Goal: Obtain resource: Obtain resource

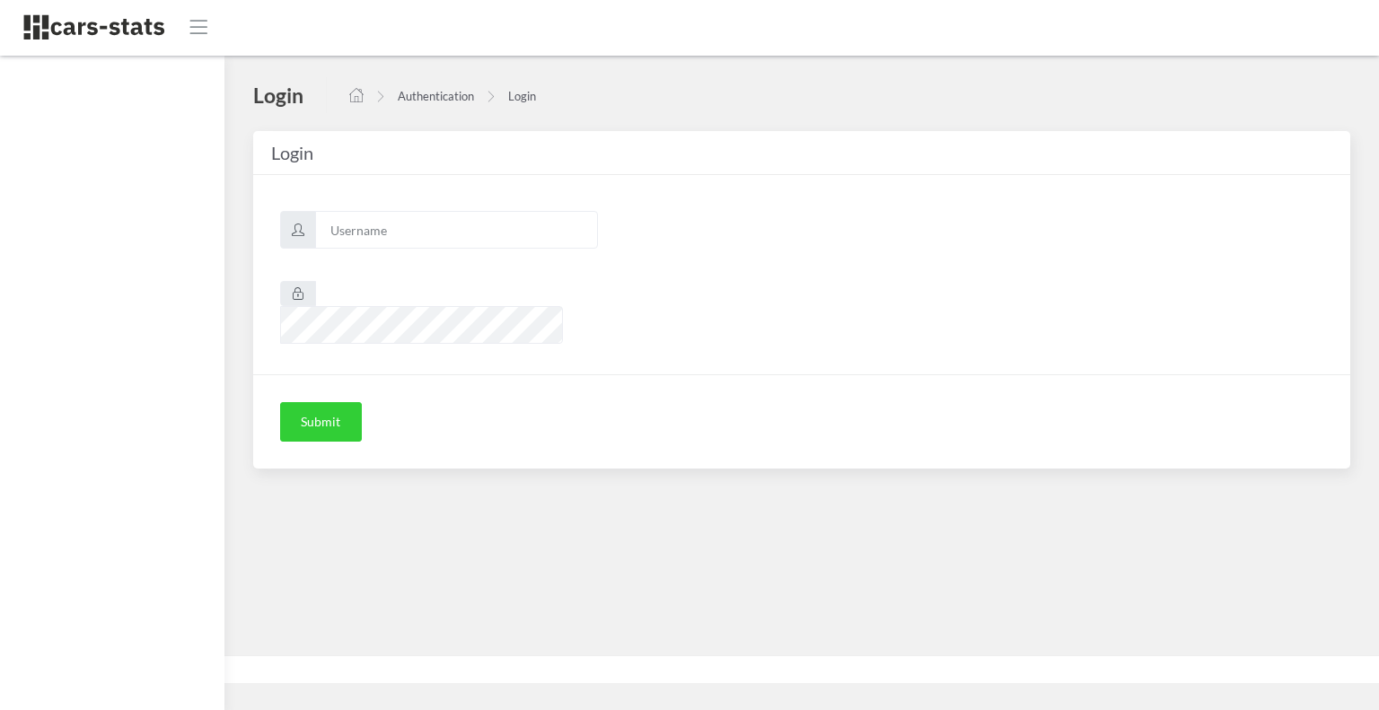
scroll to position [13, 13]
type input "skoda"
click at [328, 402] on button "Submit" at bounding box center [321, 421] width 82 height 39
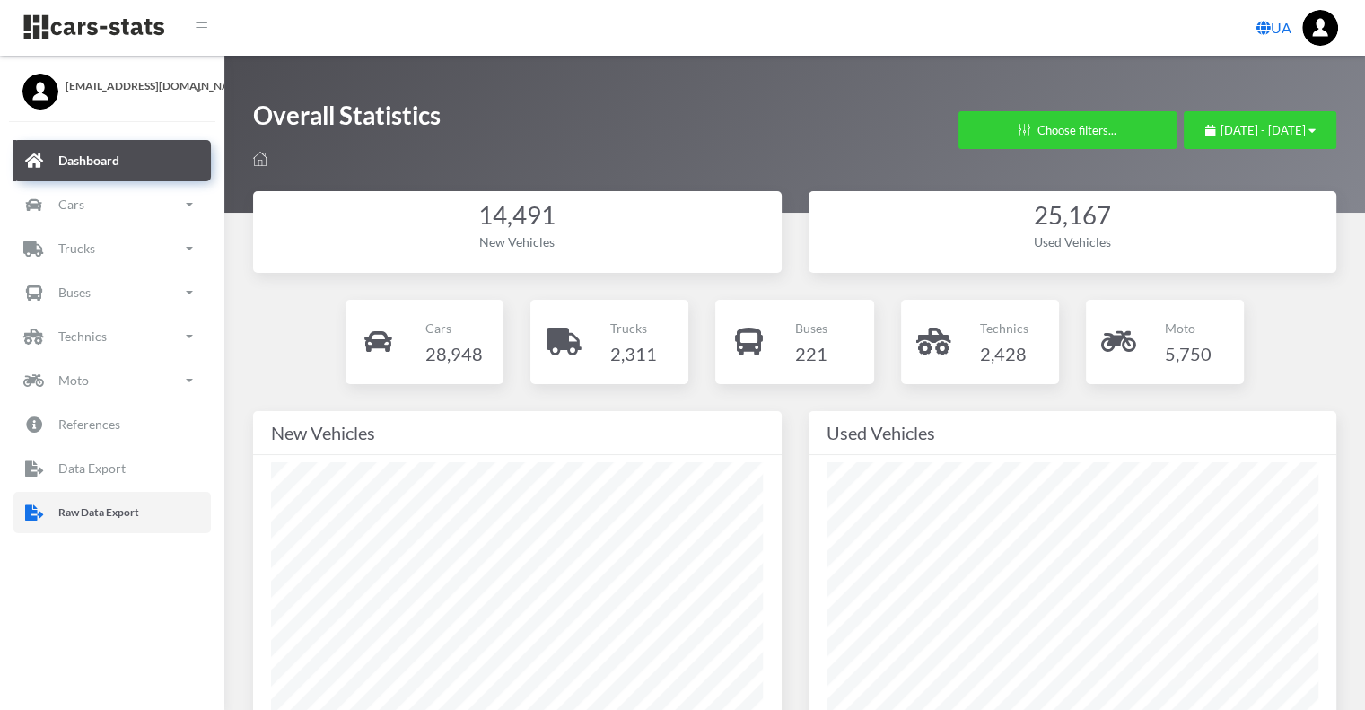
click at [127, 515] on p "Raw Data Export" at bounding box center [98, 513] width 81 height 20
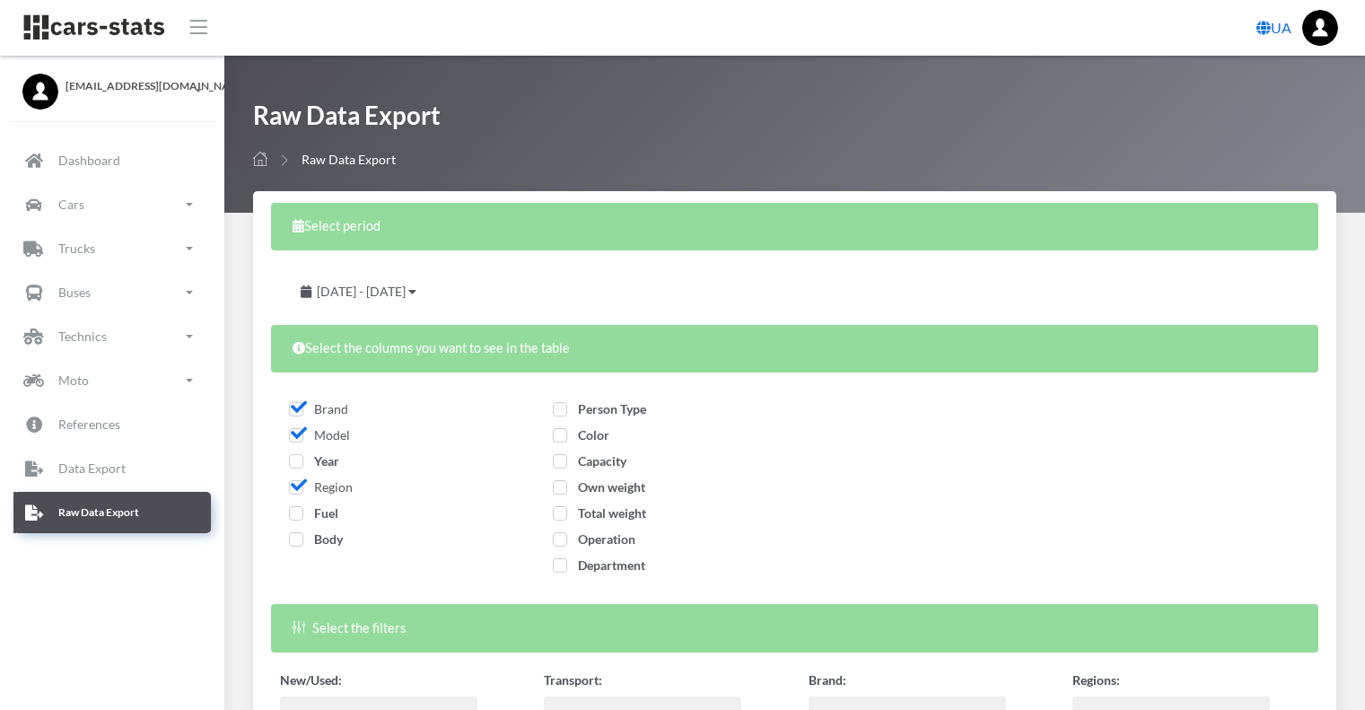
select select
click at [296, 468] on span "Year" at bounding box center [314, 460] width 50 height 15
checkbox input "true"
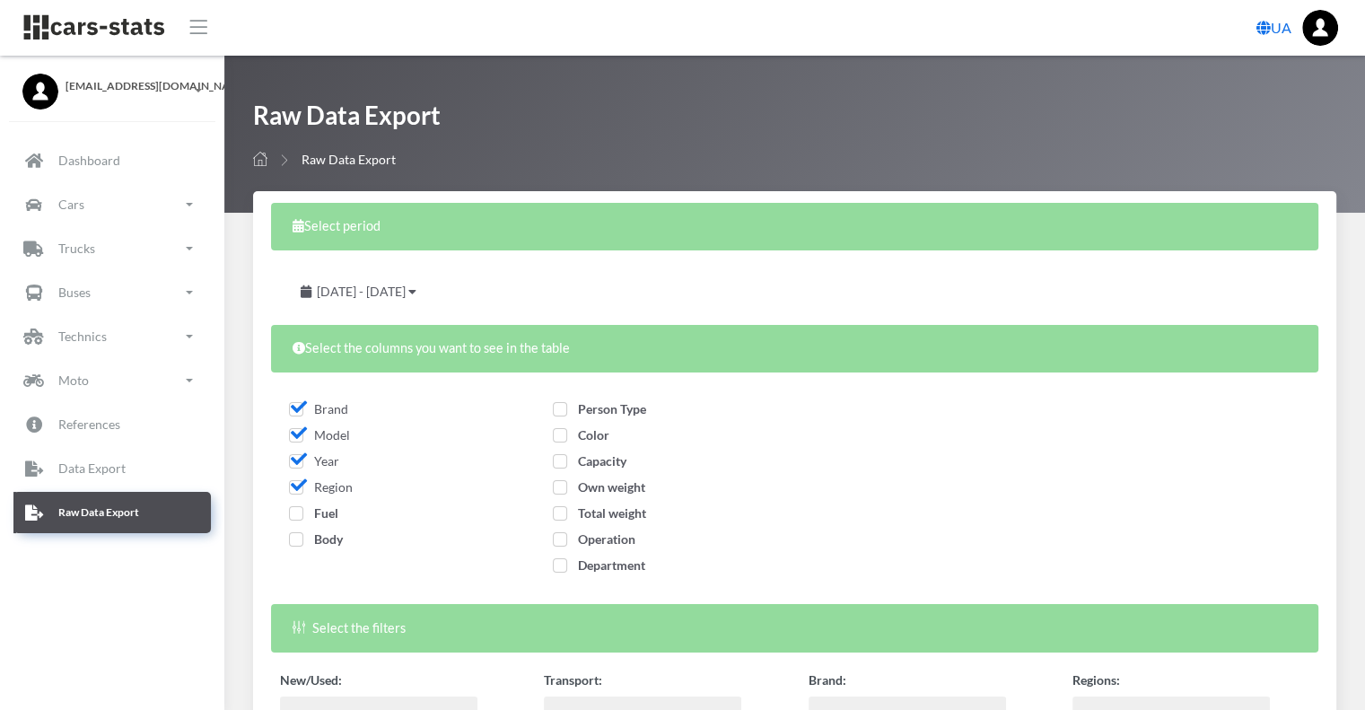
click at [298, 511] on span "Fuel" at bounding box center [313, 512] width 49 height 15
checkbox input "true"
click at [308, 541] on span "Body" at bounding box center [316, 538] width 54 height 15
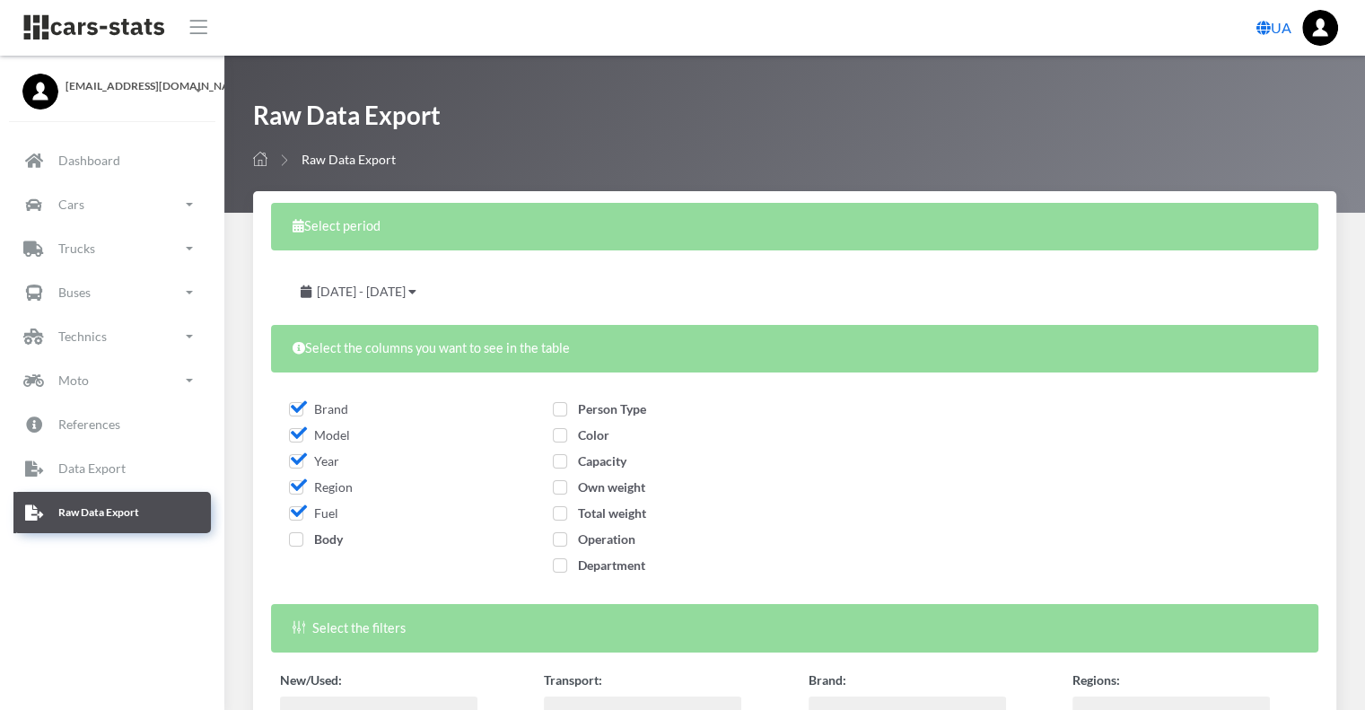
checkbox input "true"
click at [609, 410] on span "Person Type" at bounding box center [599, 408] width 93 height 15
checkbox input "true"
click at [605, 431] on span "Color" at bounding box center [581, 434] width 57 height 15
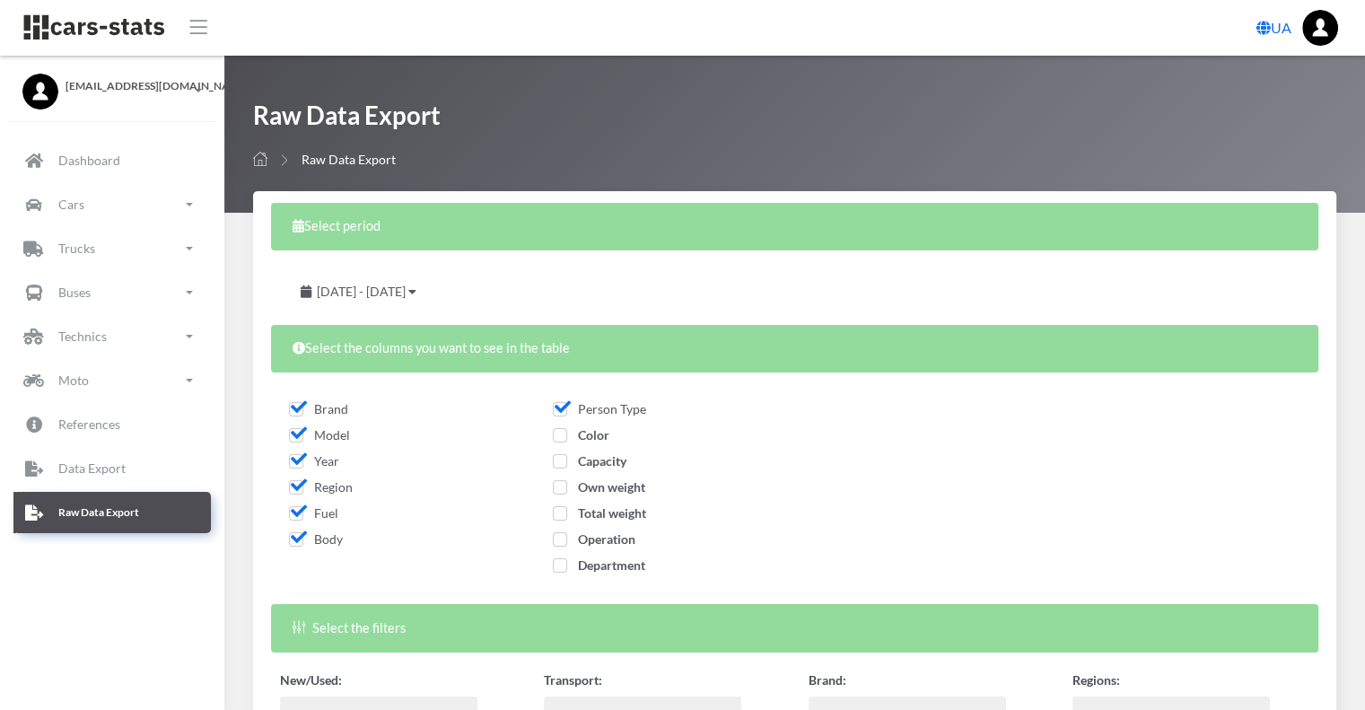
checkbox input "true"
click at [602, 462] on span "Capacity" at bounding box center [590, 460] width 74 height 15
checkbox input "true"
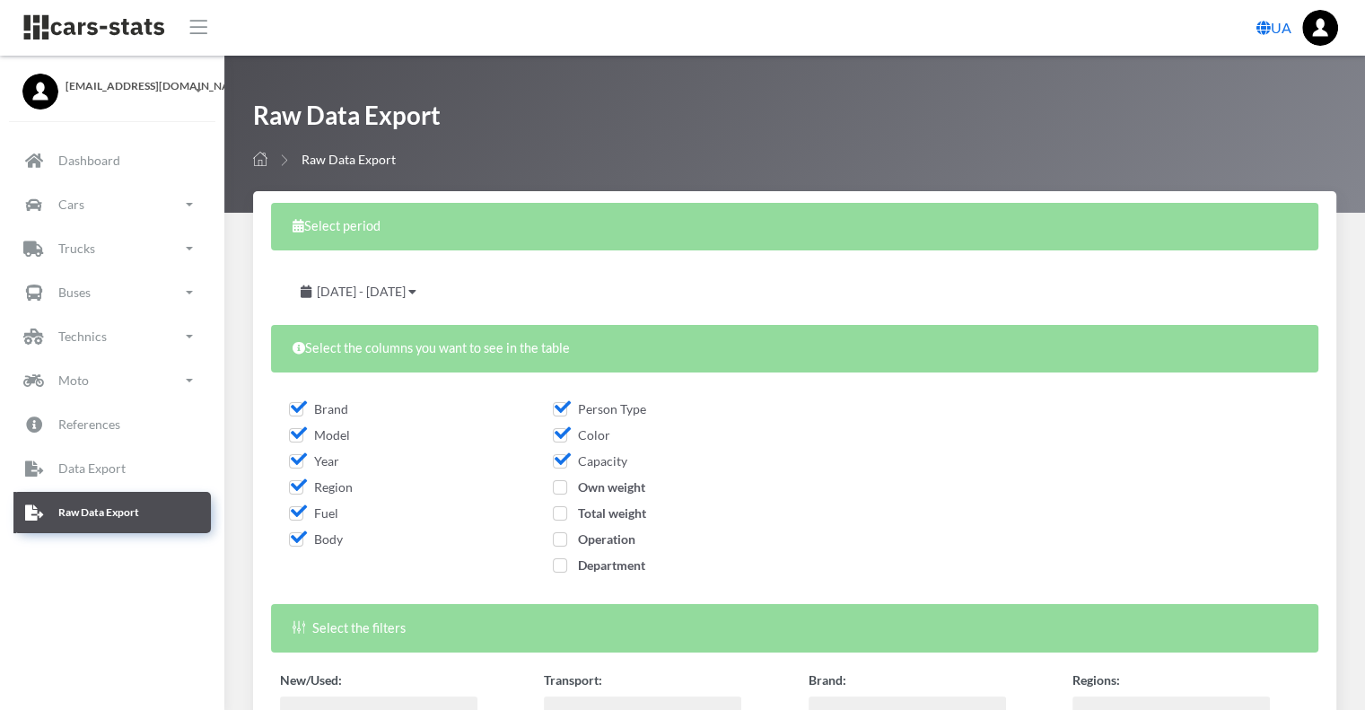
click at [605, 479] on span "Own weight" at bounding box center [599, 486] width 92 height 15
checkbox input "true"
click at [609, 507] on span "Total weight" at bounding box center [599, 512] width 93 height 15
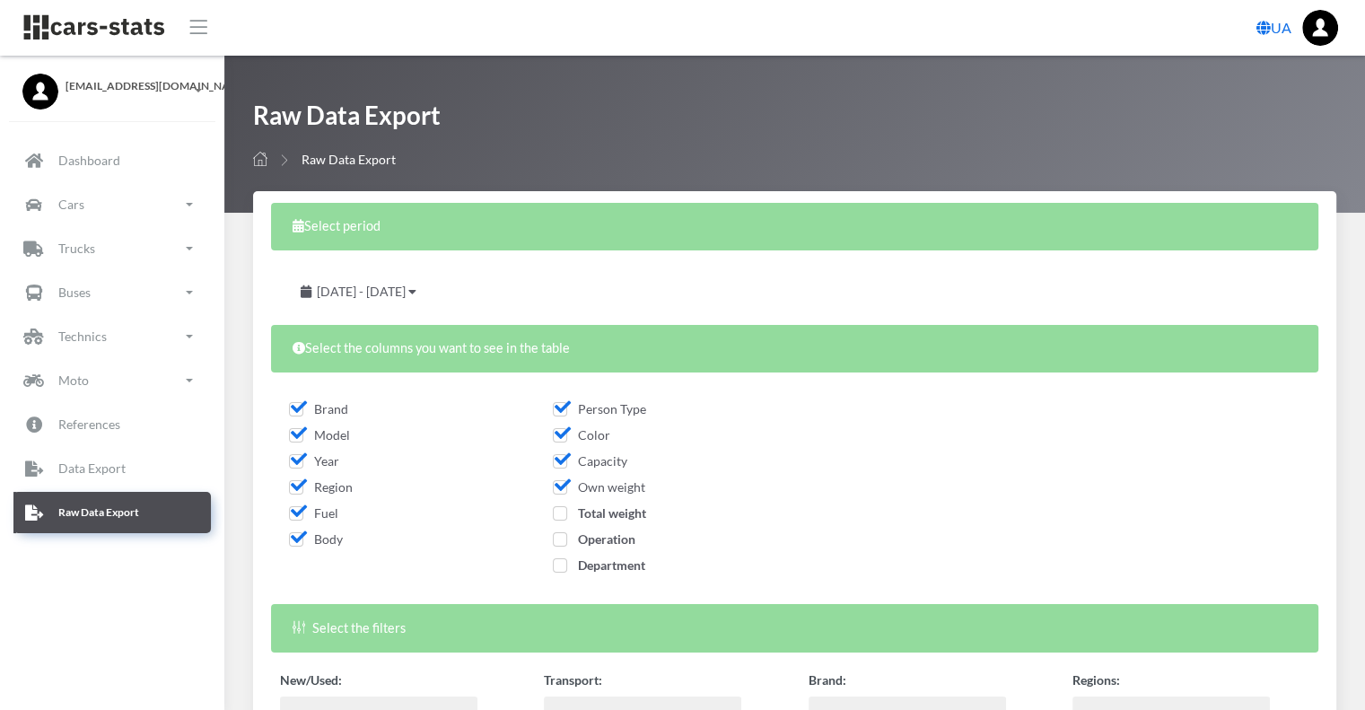
checkbox input "true"
click at [609, 534] on span "Operation" at bounding box center [594, 538] width 83 height 15
checkbox input "true"
click at [600, 560] on span "Department" at bounding box center [599, 564] width 92 height 15
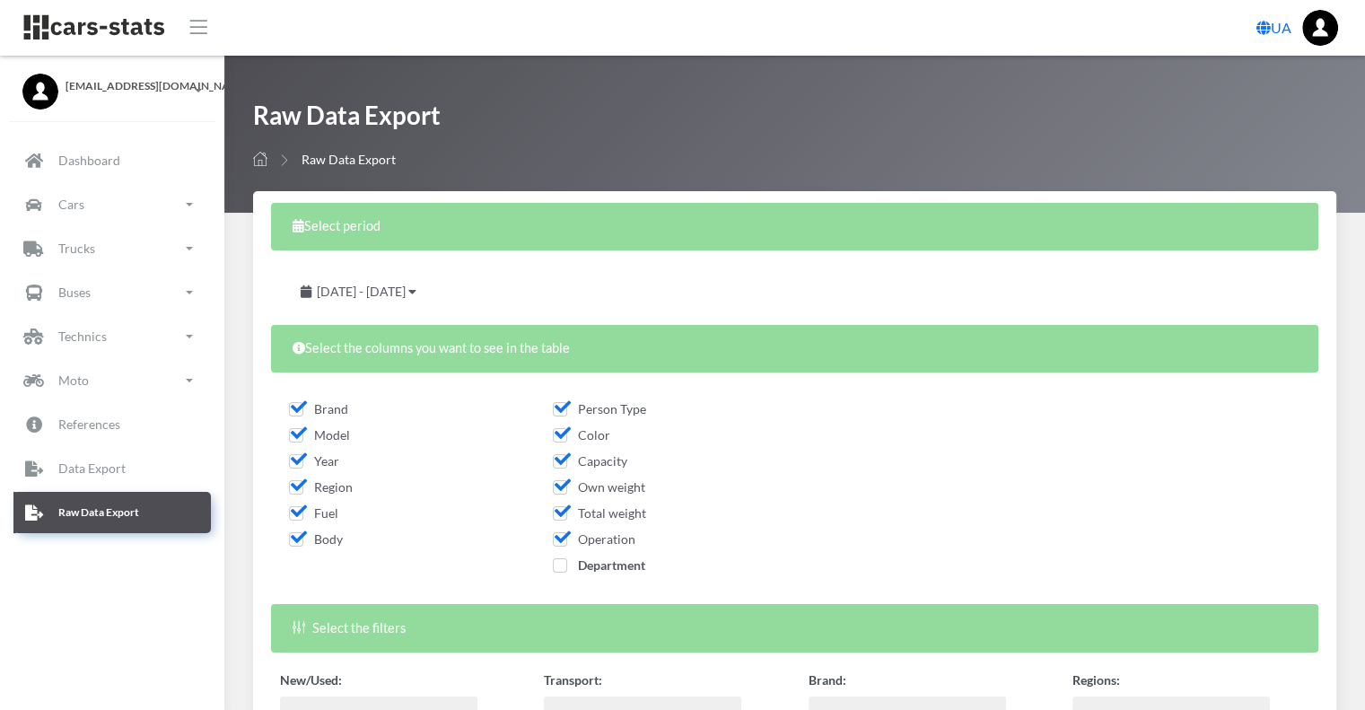
checkbox input "true"
click at [406, 288] on span "July 28, 2025 - August 27, 2025" at bounding box center [361, 291] width 89 height 15
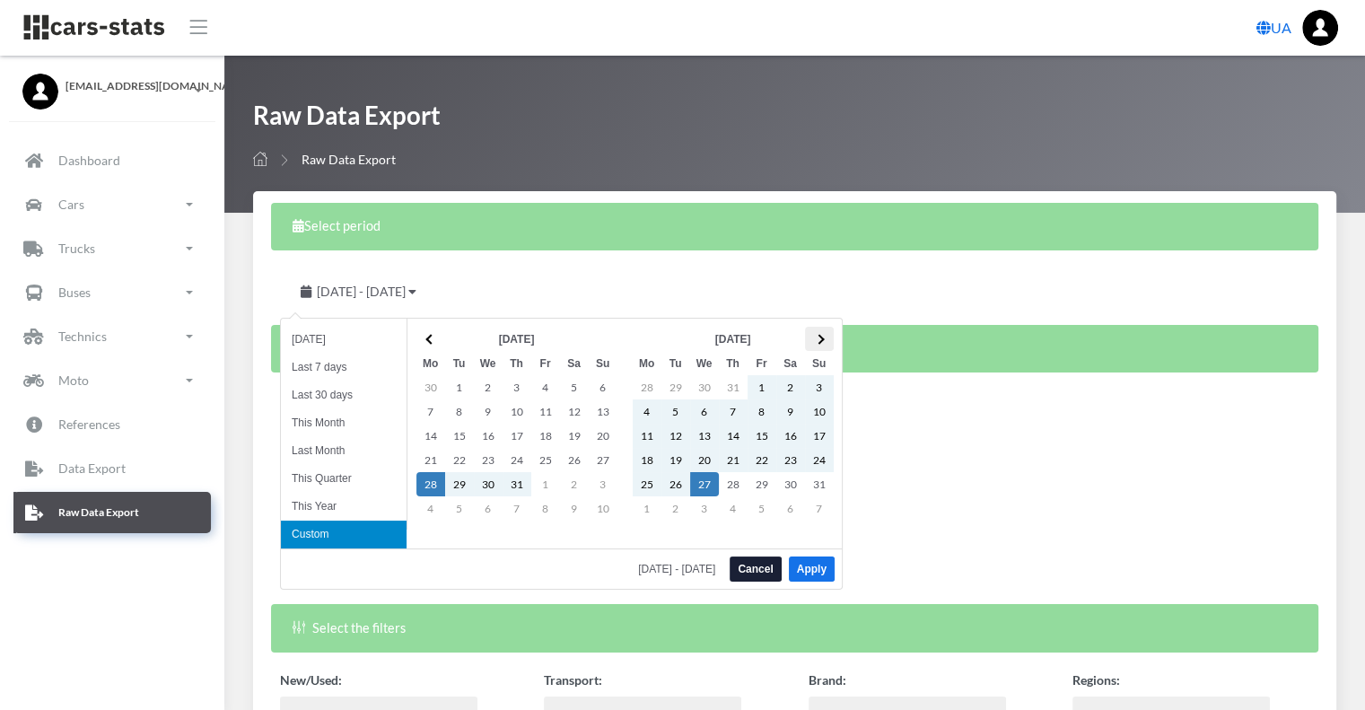
click at [815, 337] on span at bounding box center [819, 339] width 10 height 10
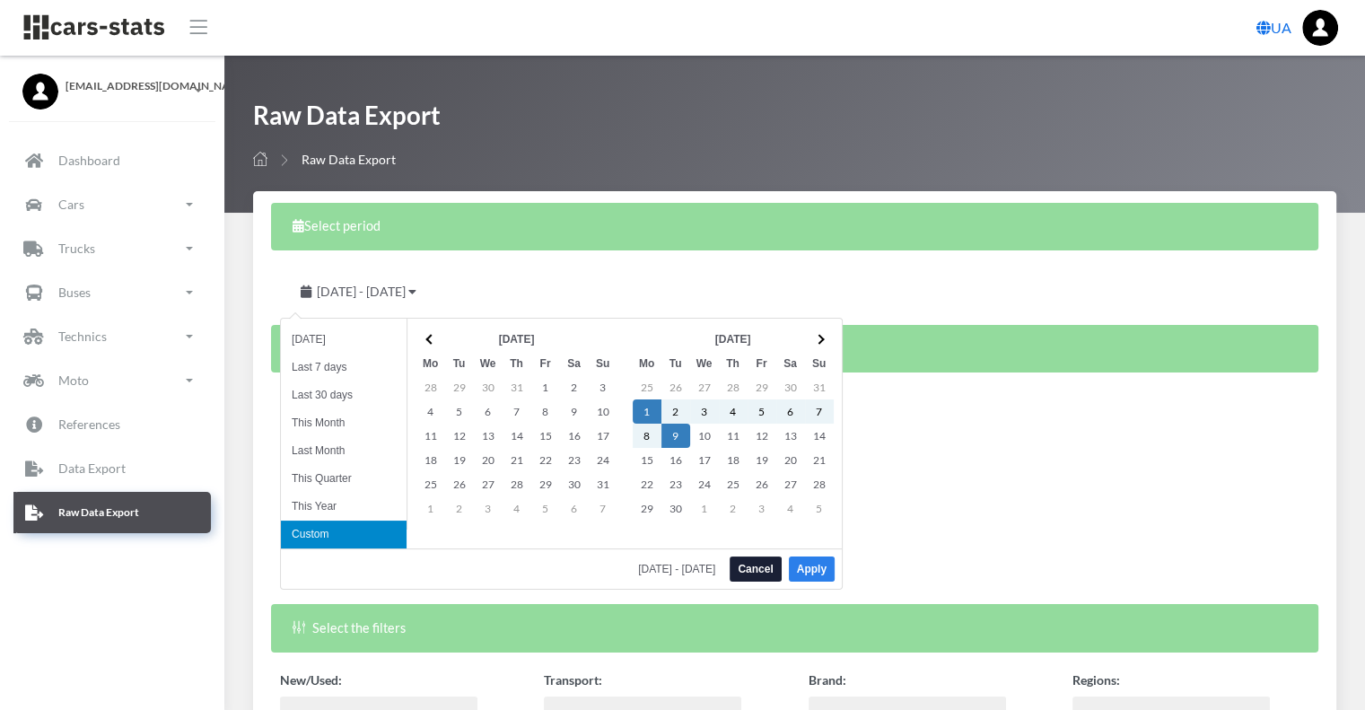
click at [801, 565] on button "Apply" at bounding box center [812, 568] width 46 height 25
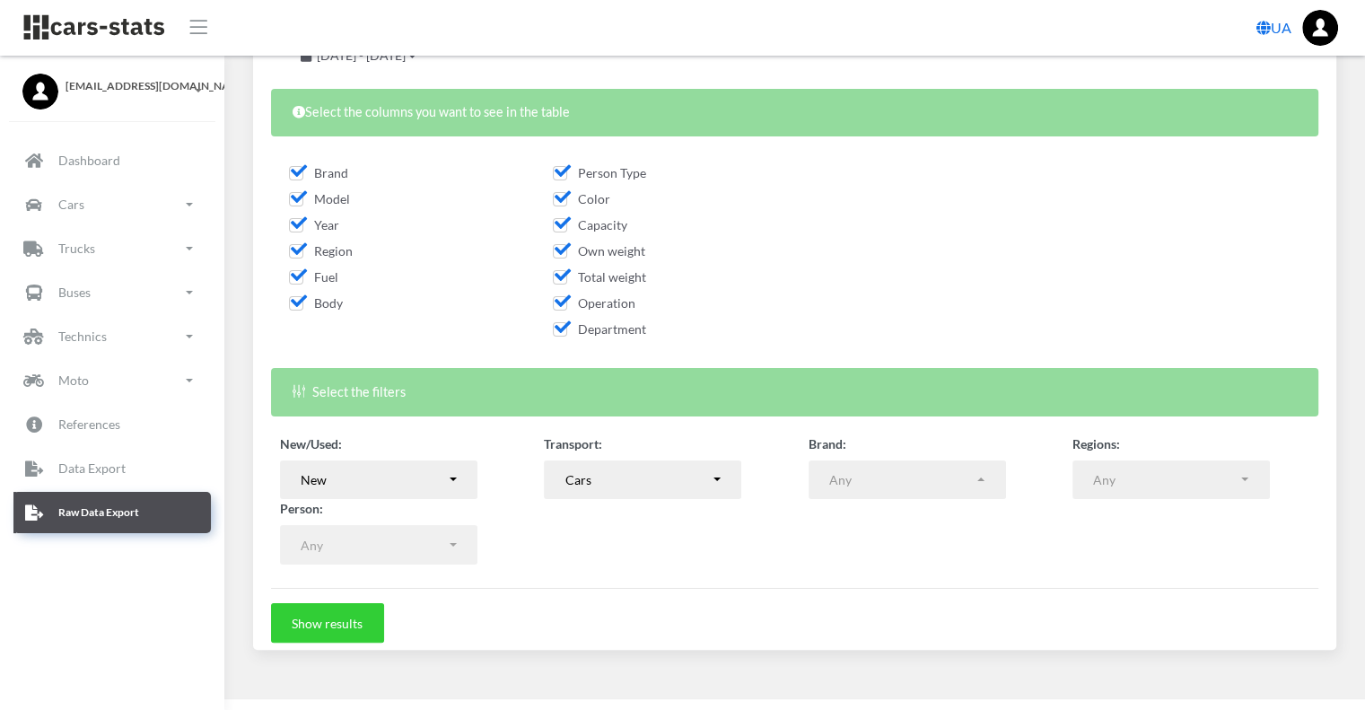
scroll to position [250, 0]
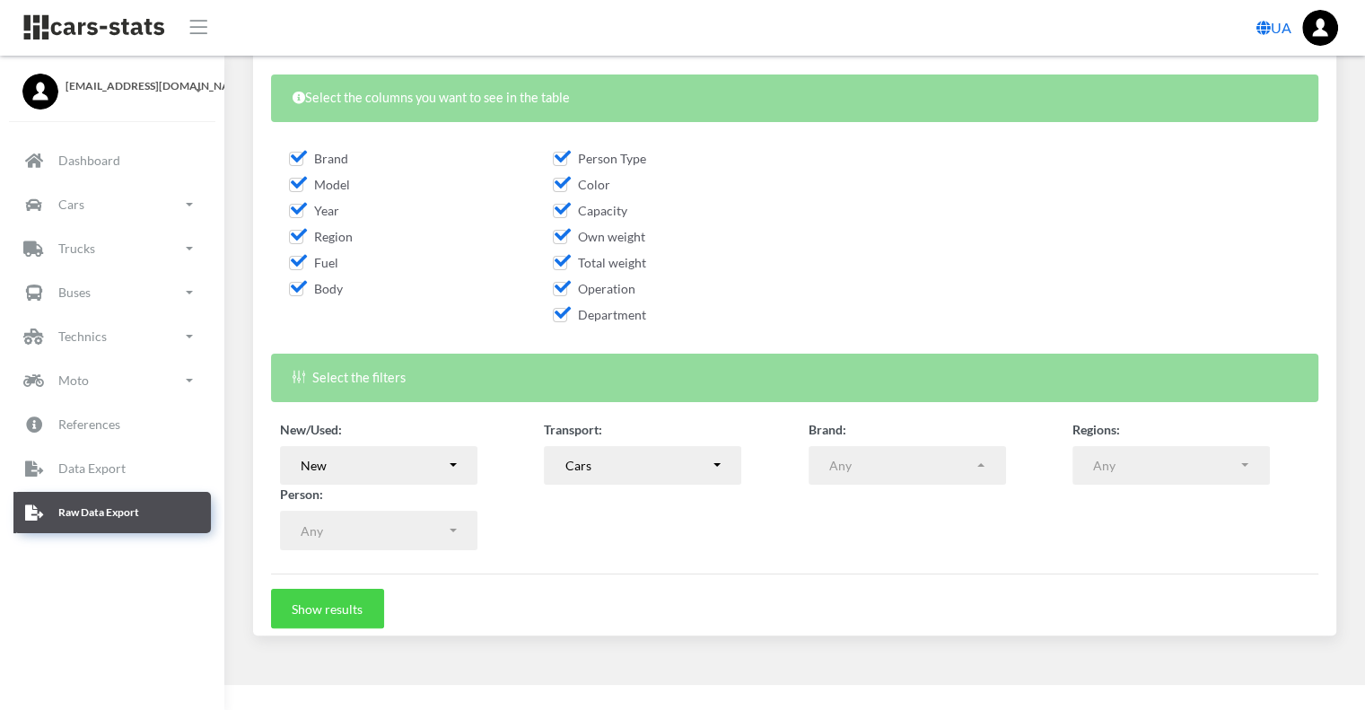
click at [348, 617] on button "Show results" at bounding box center [327, 608] width 113 height 39
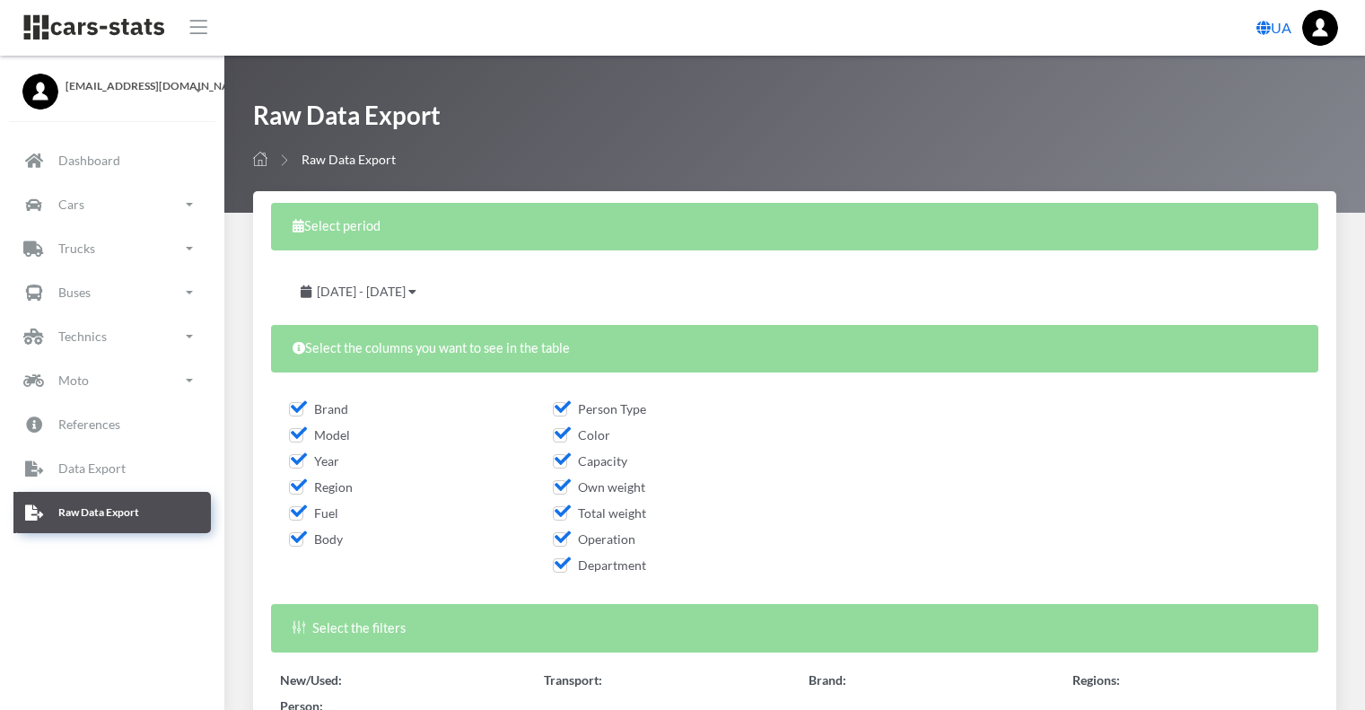
select select
select select "50"
select select
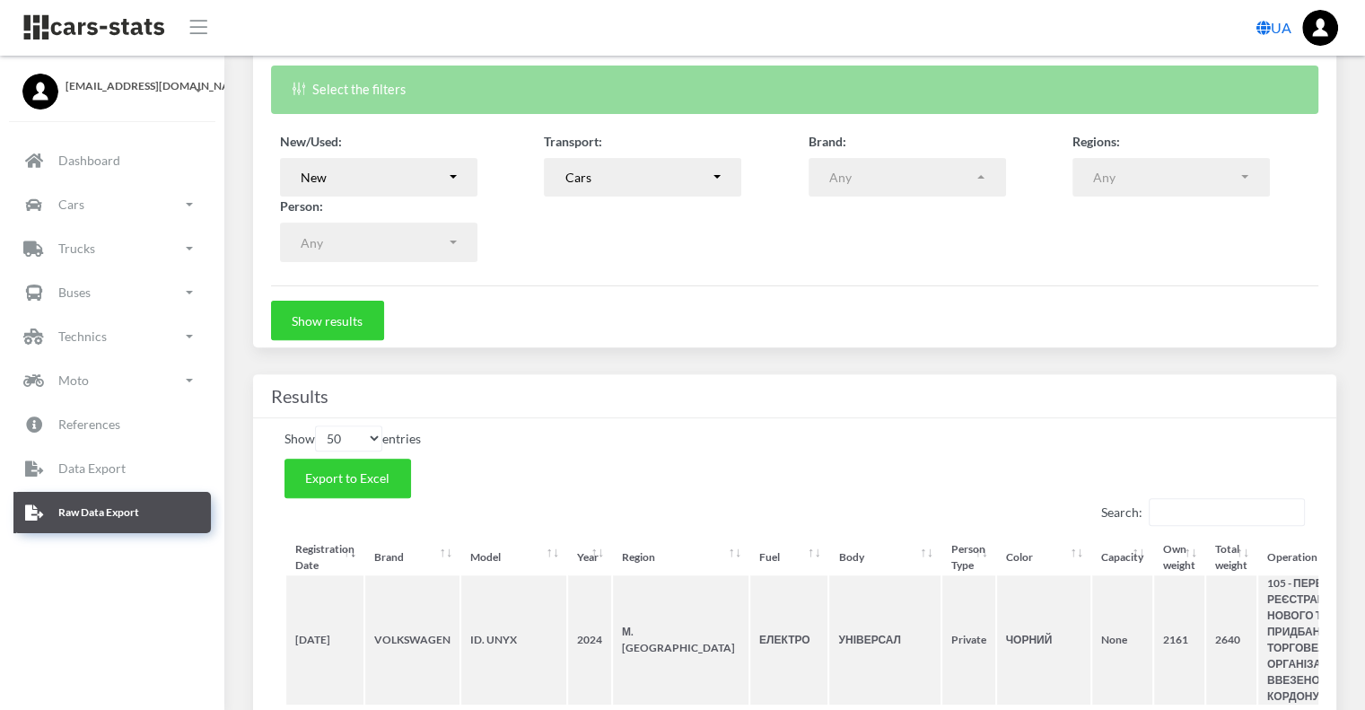
scroll to position [628, 0]
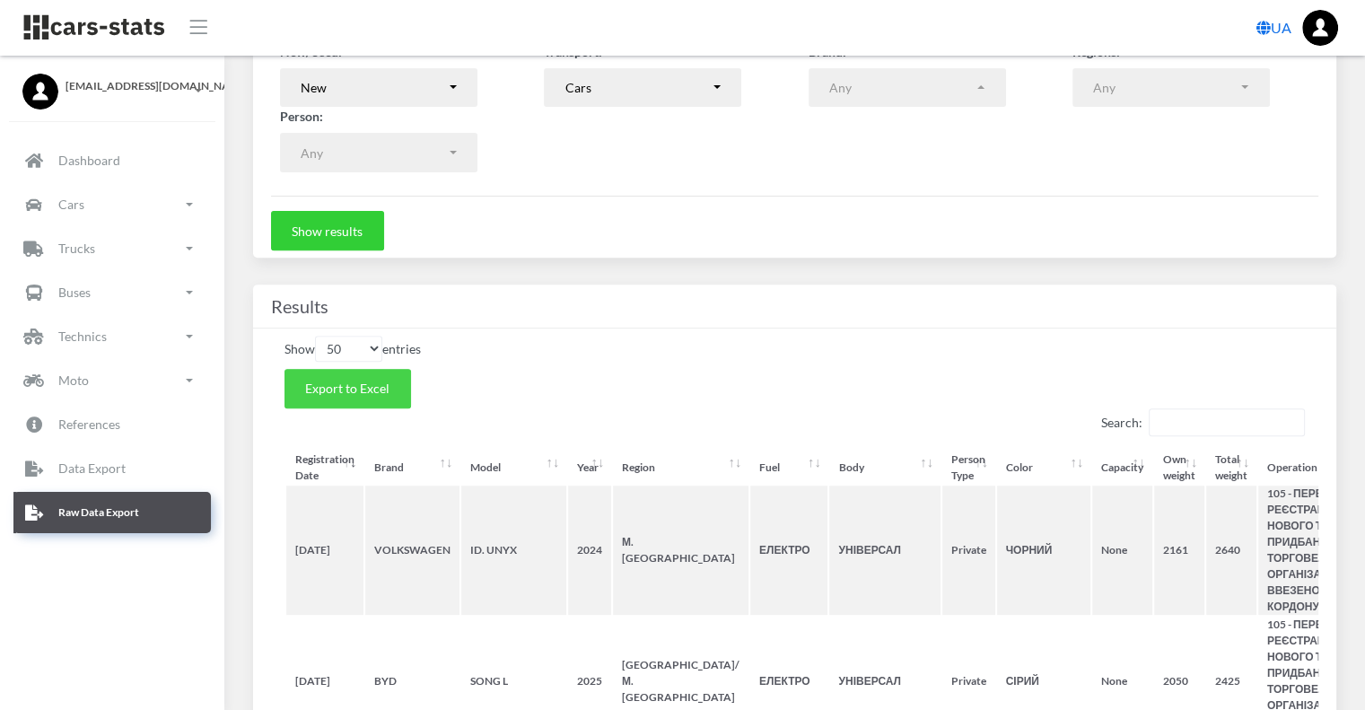
click at [352, 384] on span "Export to Excel" at bounding box center [347, 388] width 84 height 15
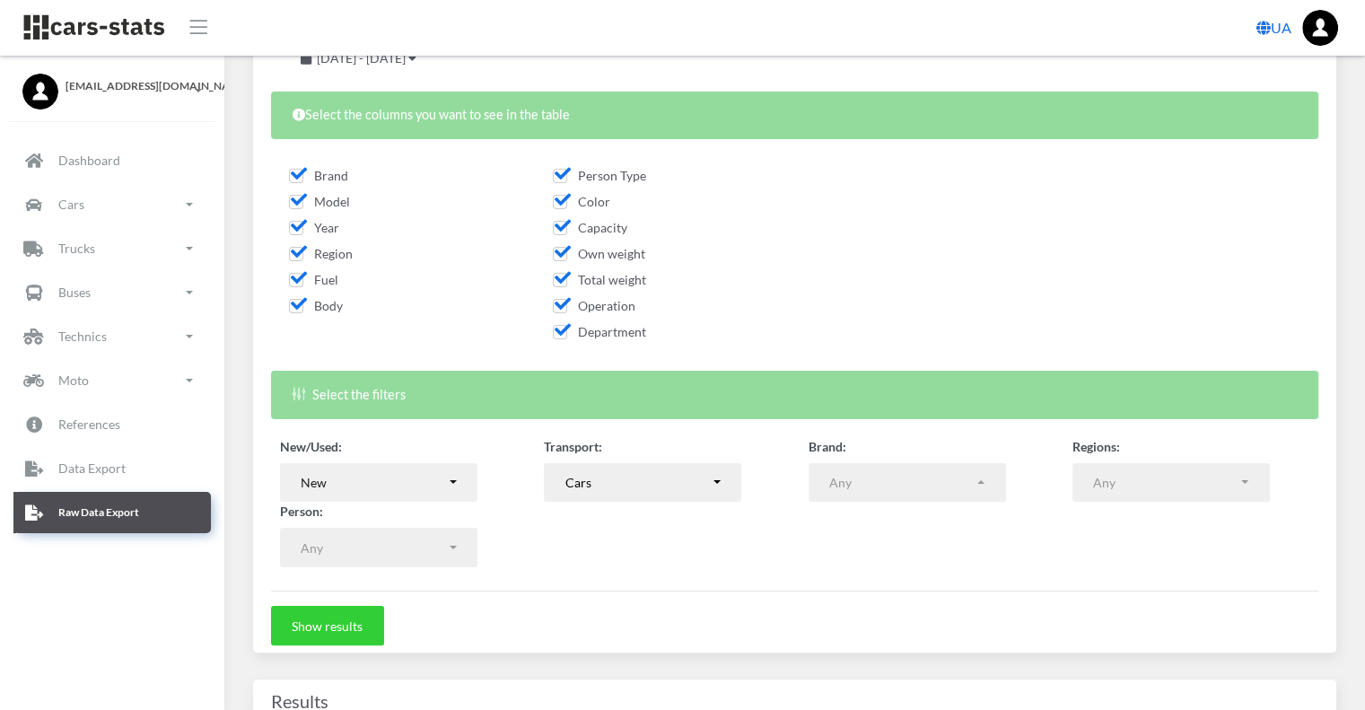
scroll to position [265, 0]
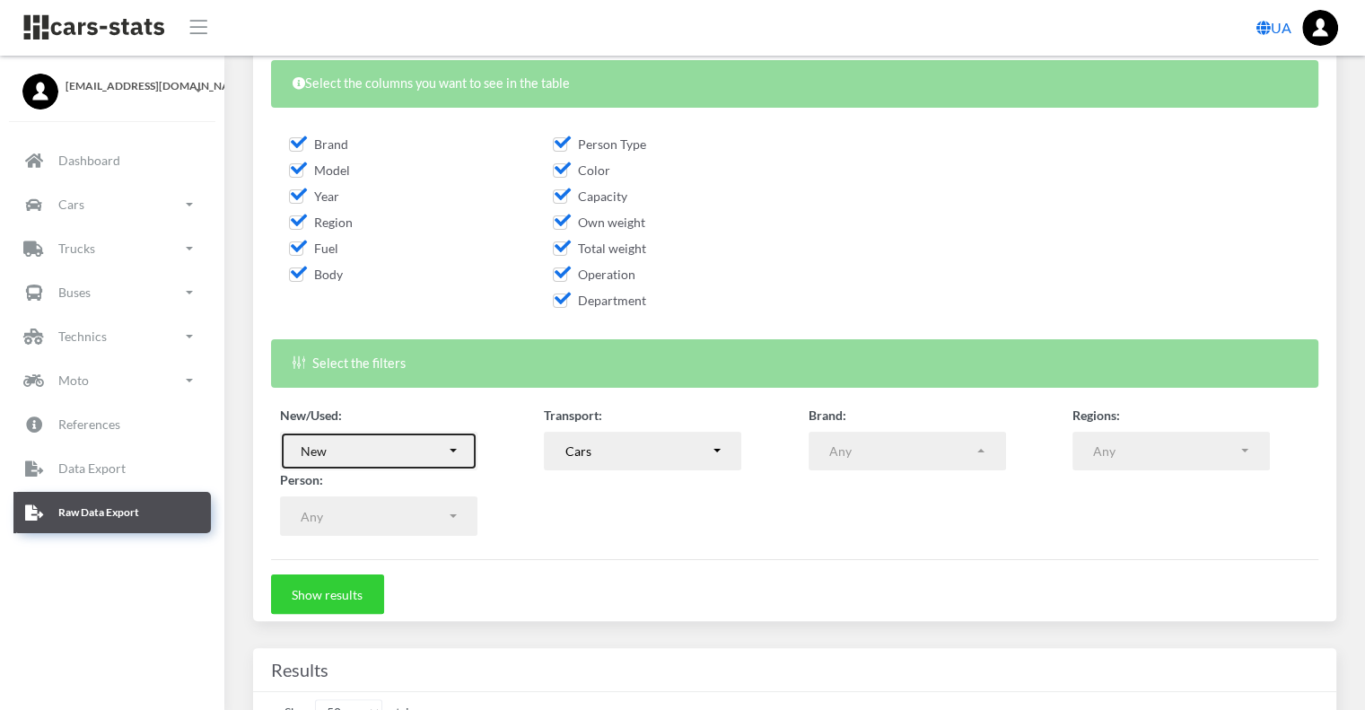
click at [446, 443] on button "New" at bounding box center [378, 451] width 197 height 39
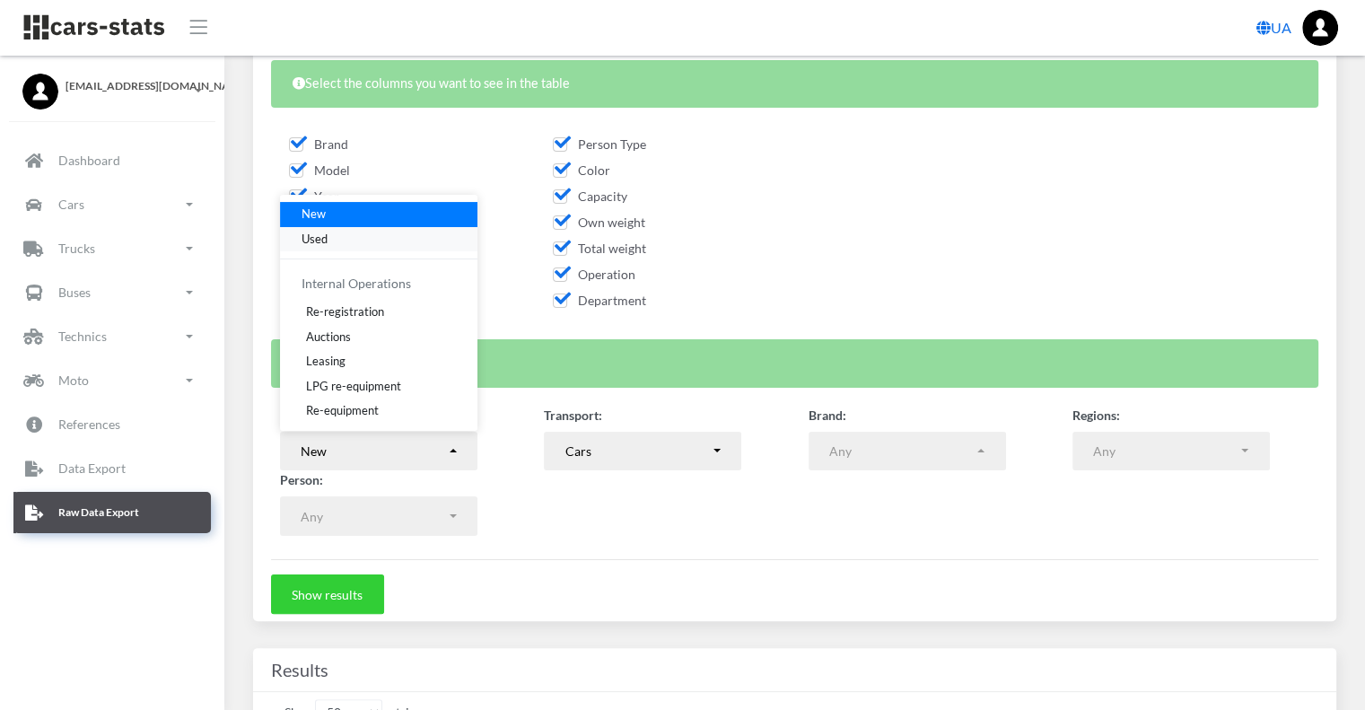
click at [354, 238] on link "Used" at bounding box center [378, 238] width 197 height 25
select select "used-import"
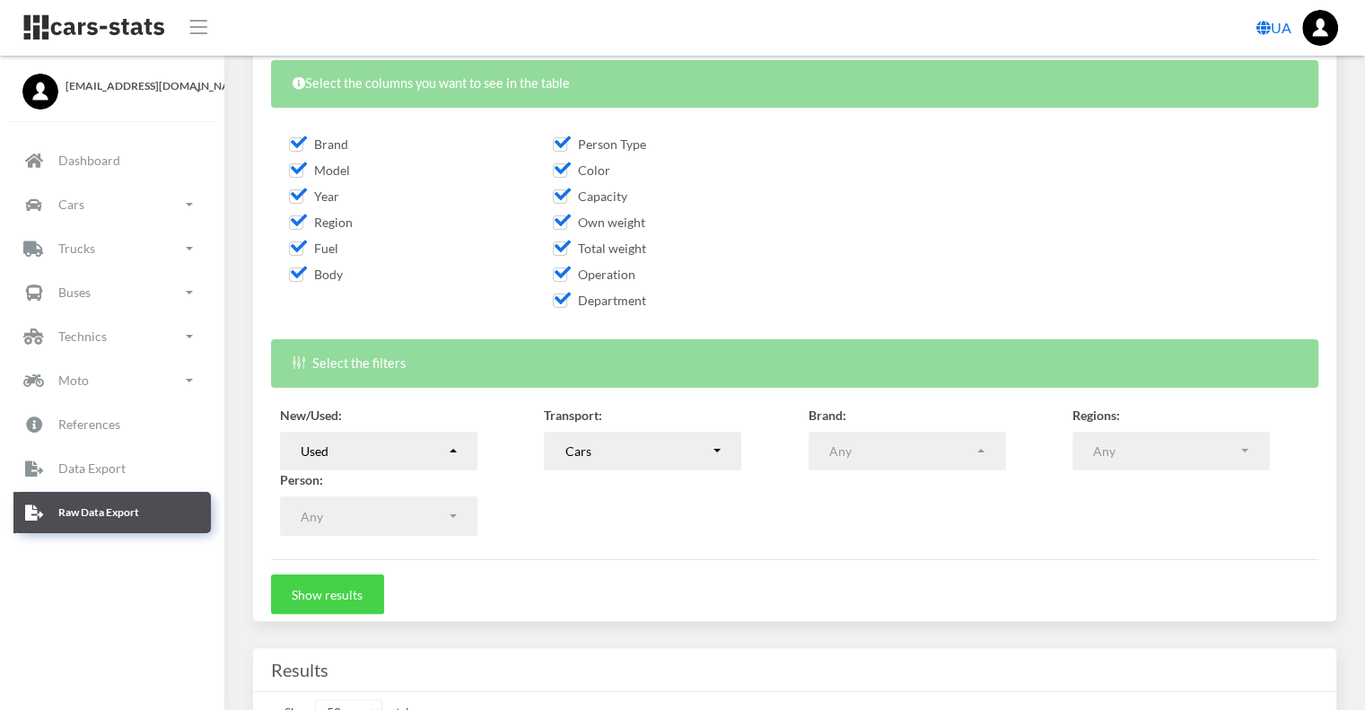
click at [316, 591] on button "Show results" at bounding box center [327, 593] width 113 height 39
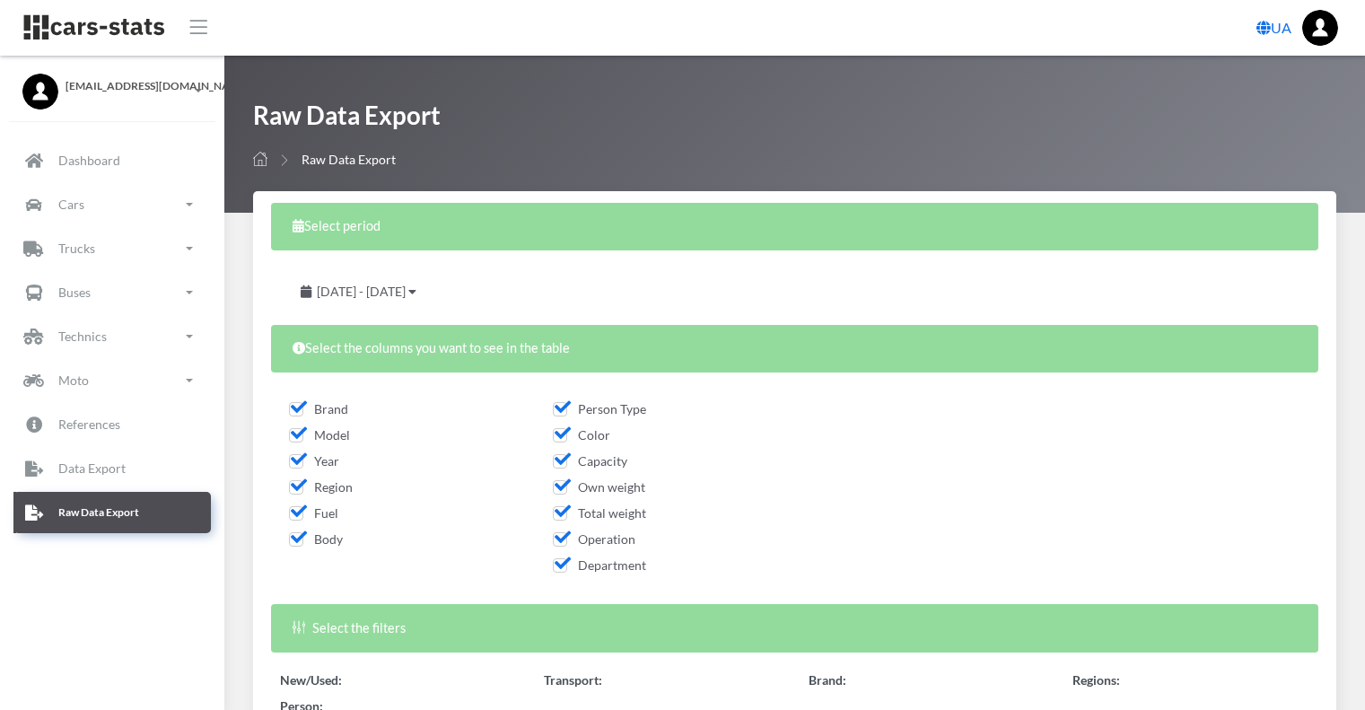
select select "50"
select select
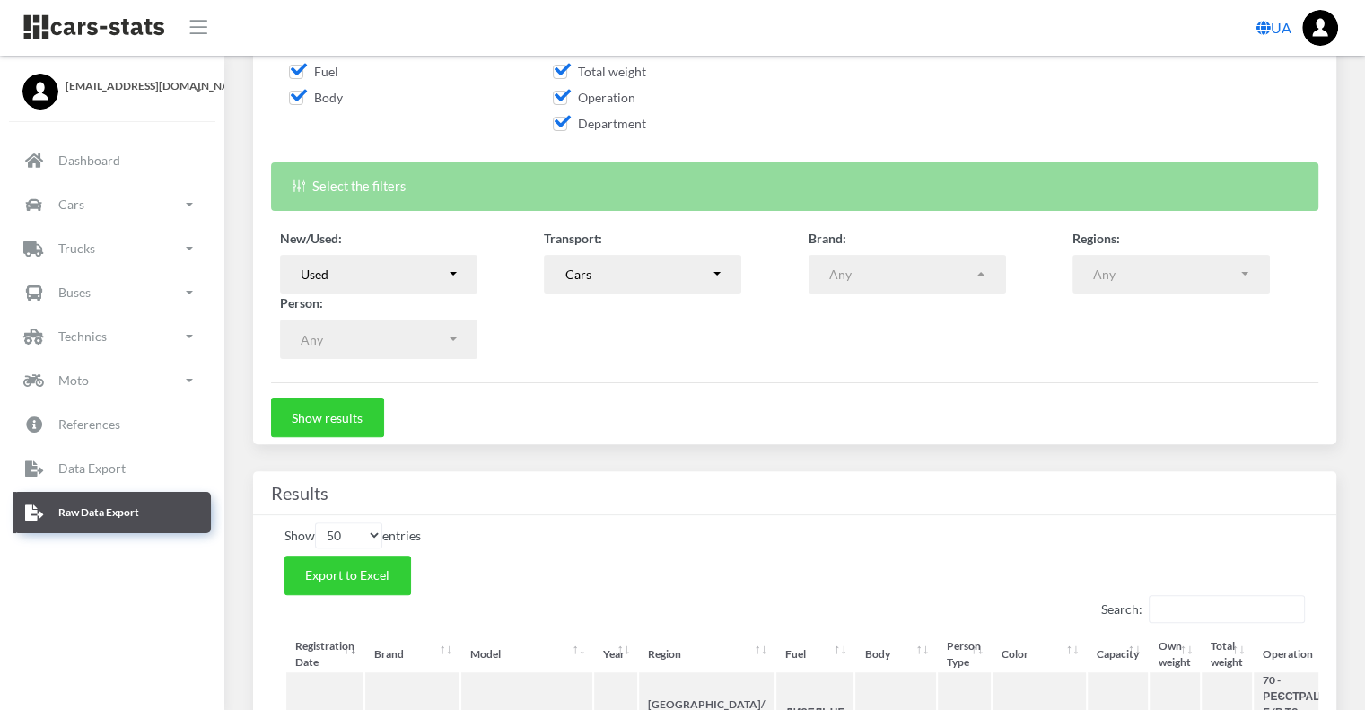
scroll to position [539, 0]
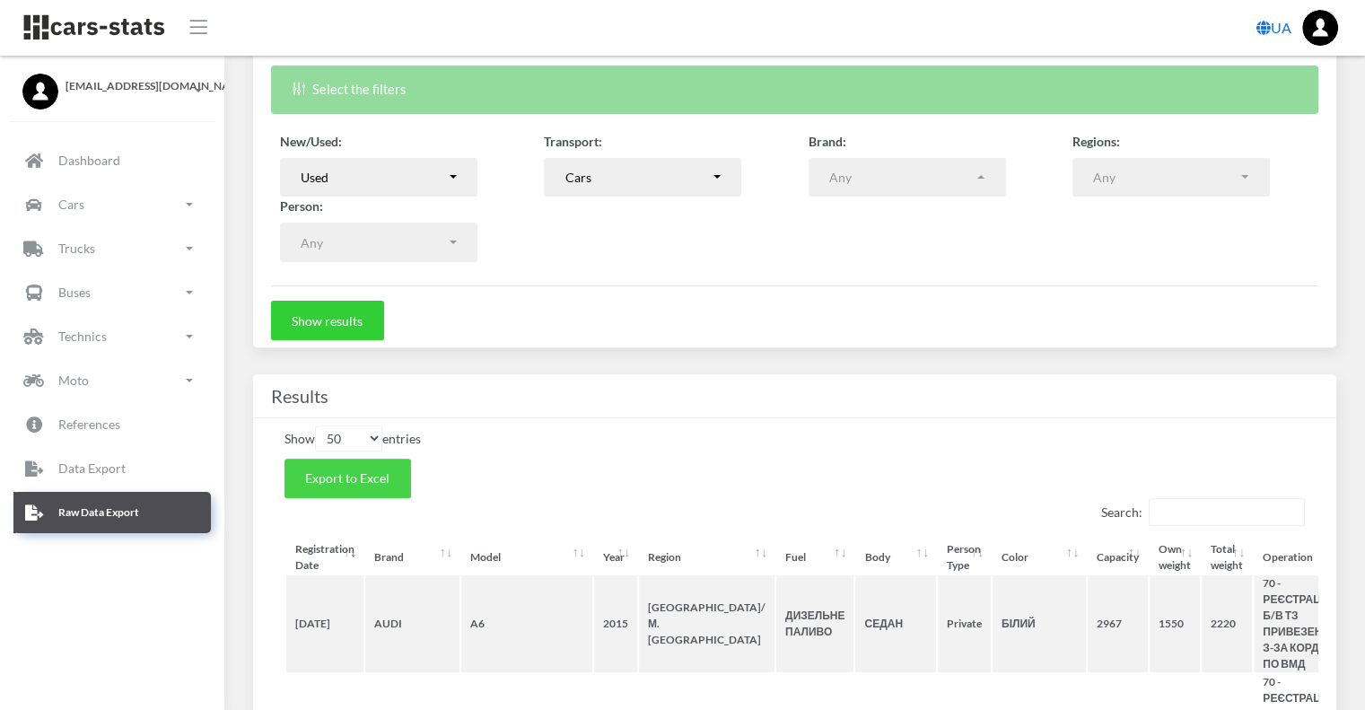
click at [341, 474] on span "Export to Excel" at bounding box center [347, 477] width 84 height 15
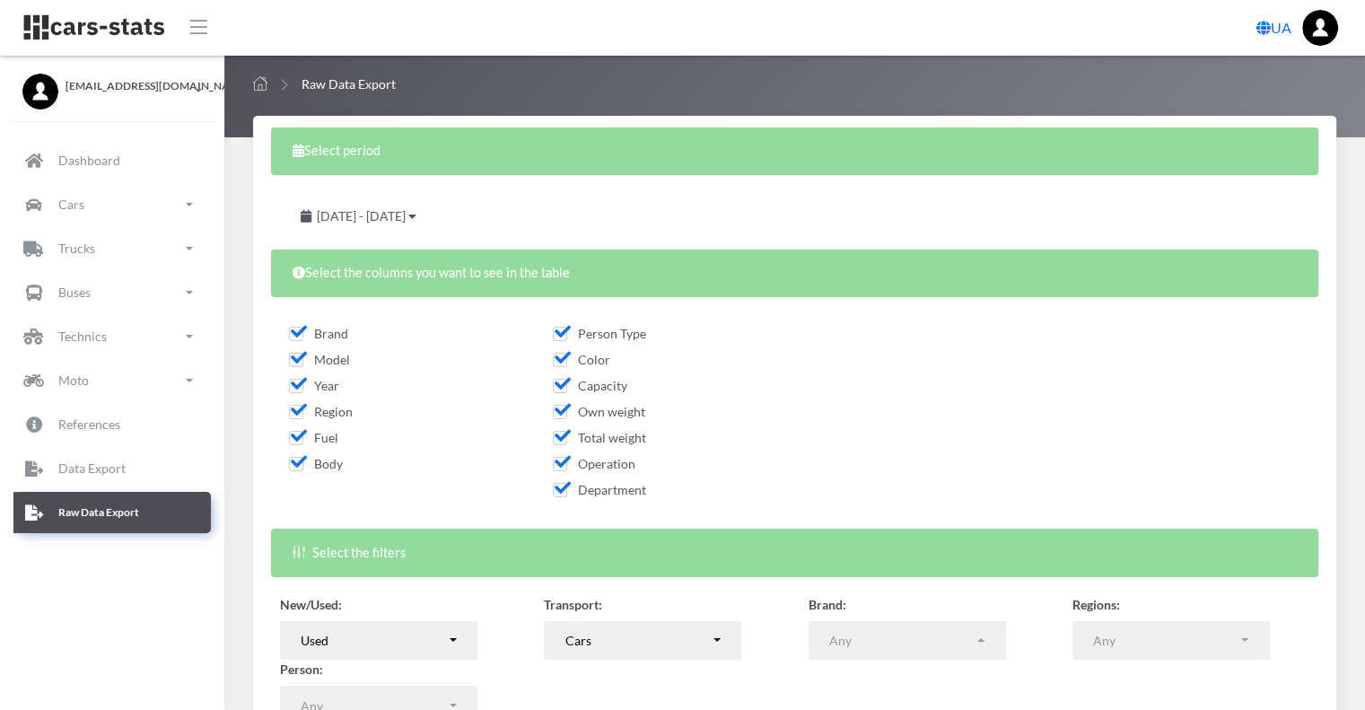
scroll to position [449, 0]
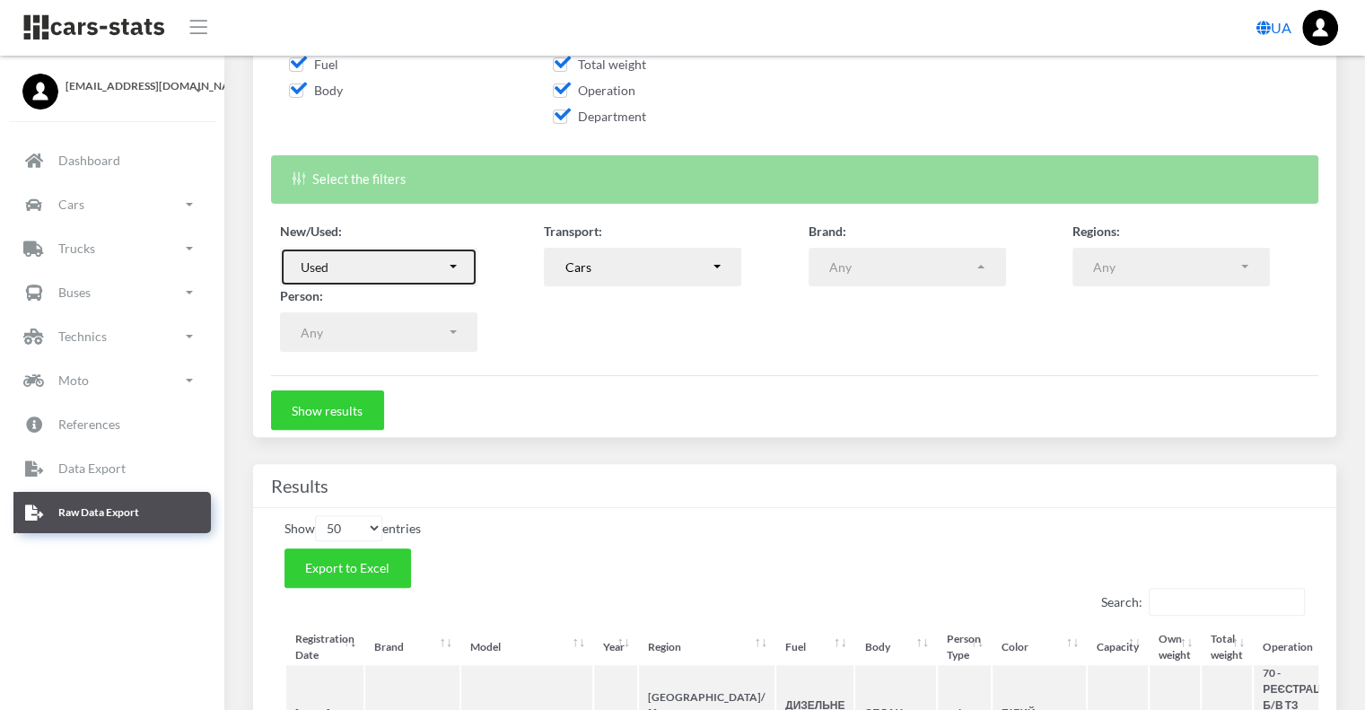
click at [463, 254] on button "Used" at bounding box center [378, 267] width 197 height 39
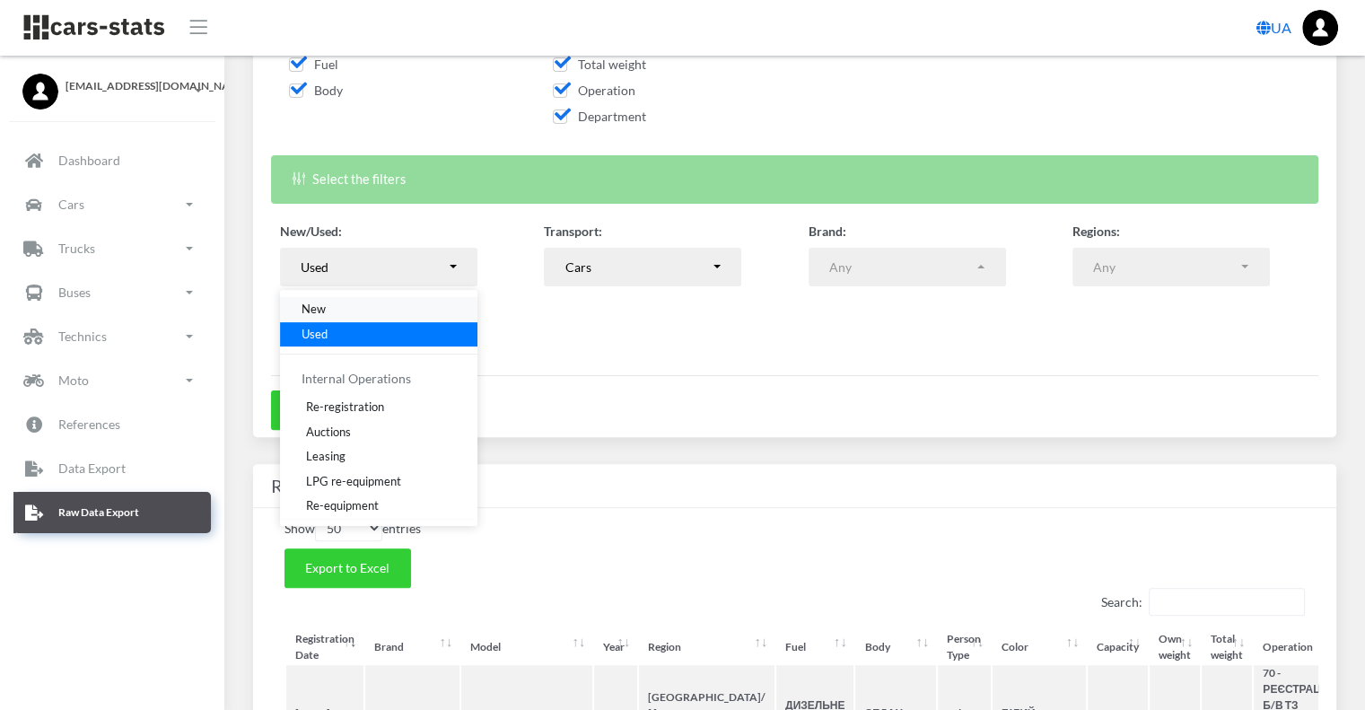
click at [356, 309] on link "New" at bounding box center [378, 309] width 197 height 25
select select "new"
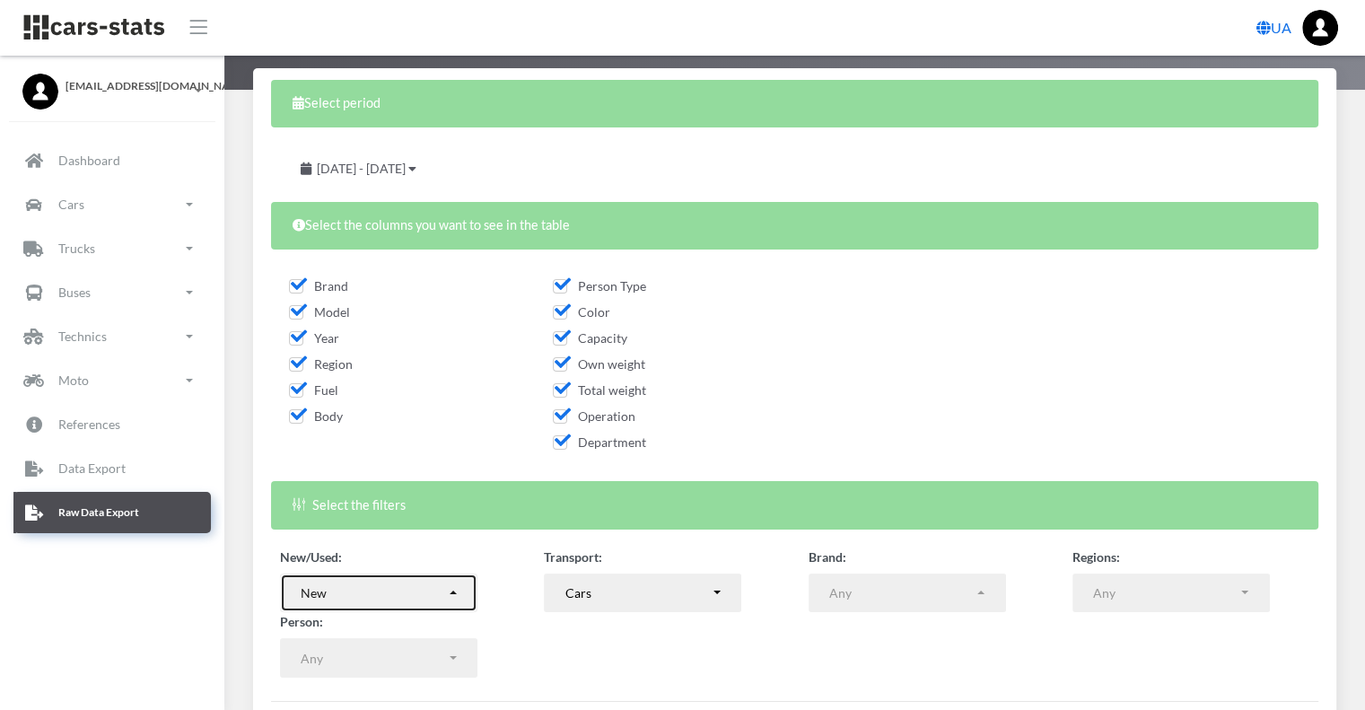
scroll to position [90, 0]
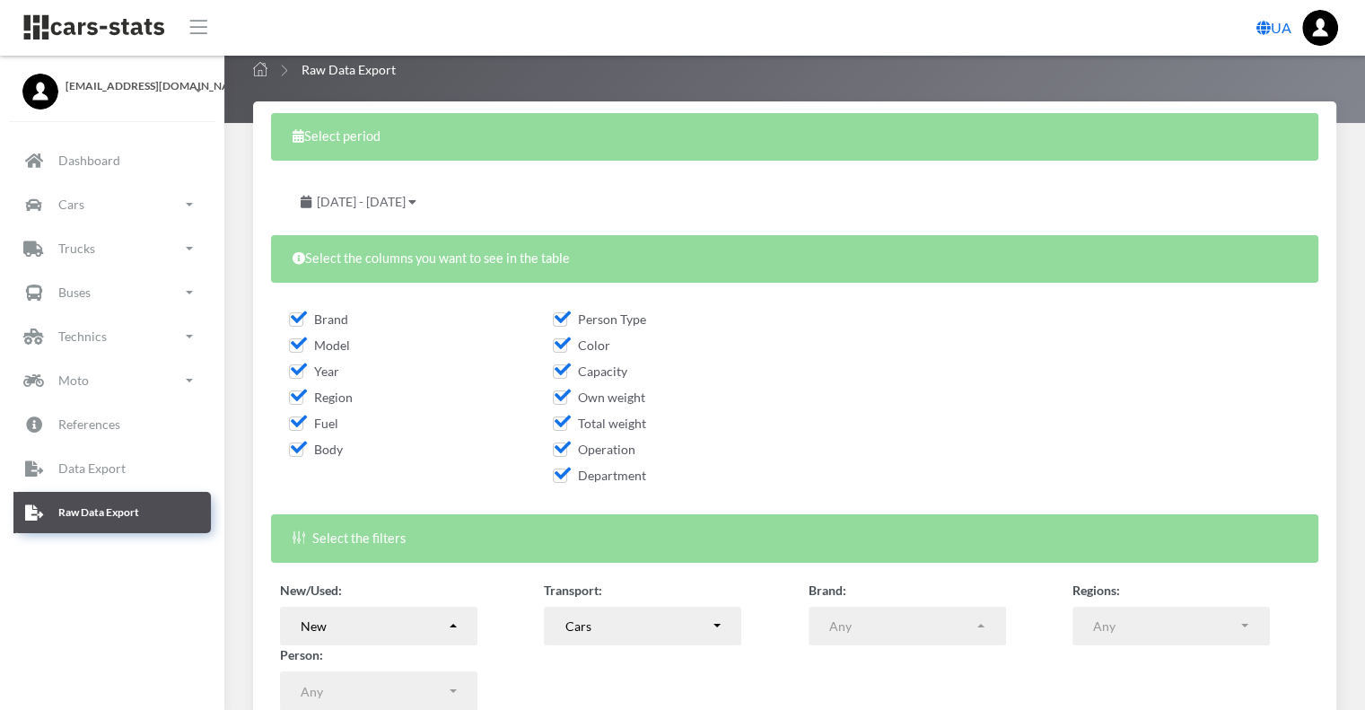
click at [416, 202] on icon at bounding box center [412, 202] width 8 height 13
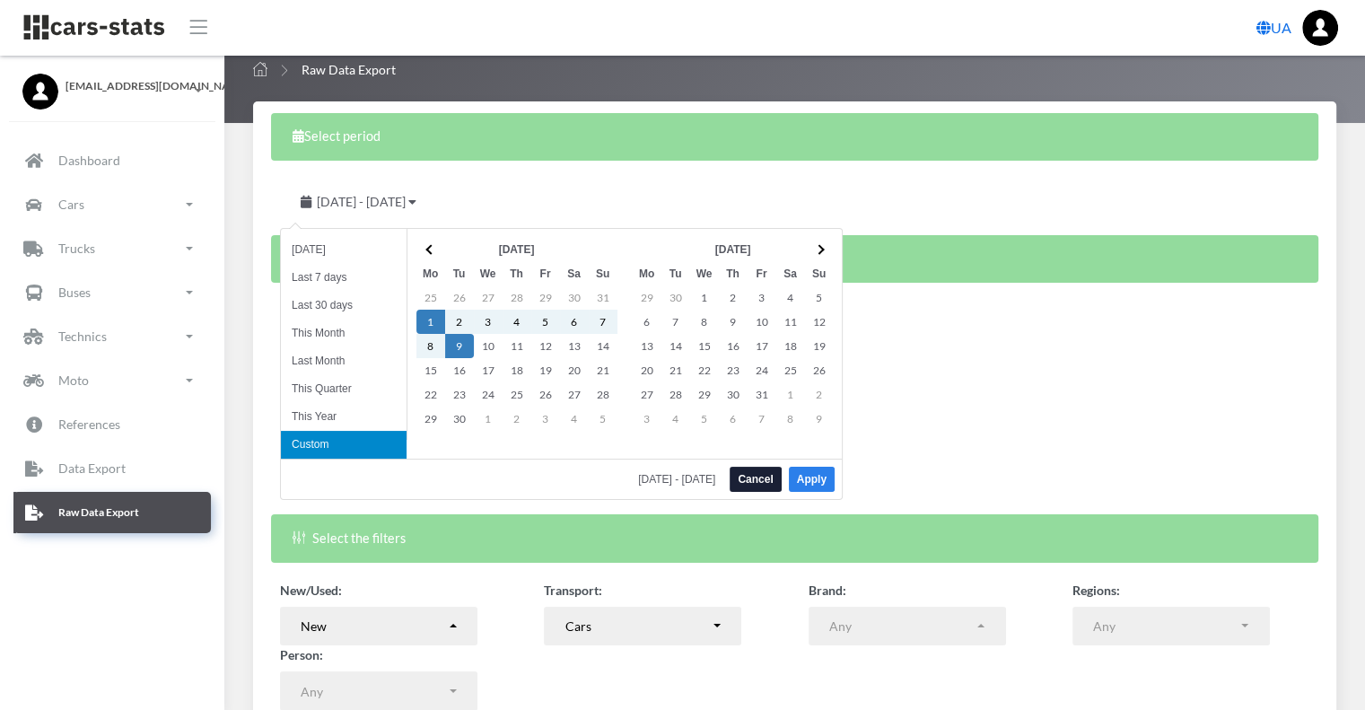
click at [819, 483] on button "Apply" at bounding box center [812, 479] width 46 height 25
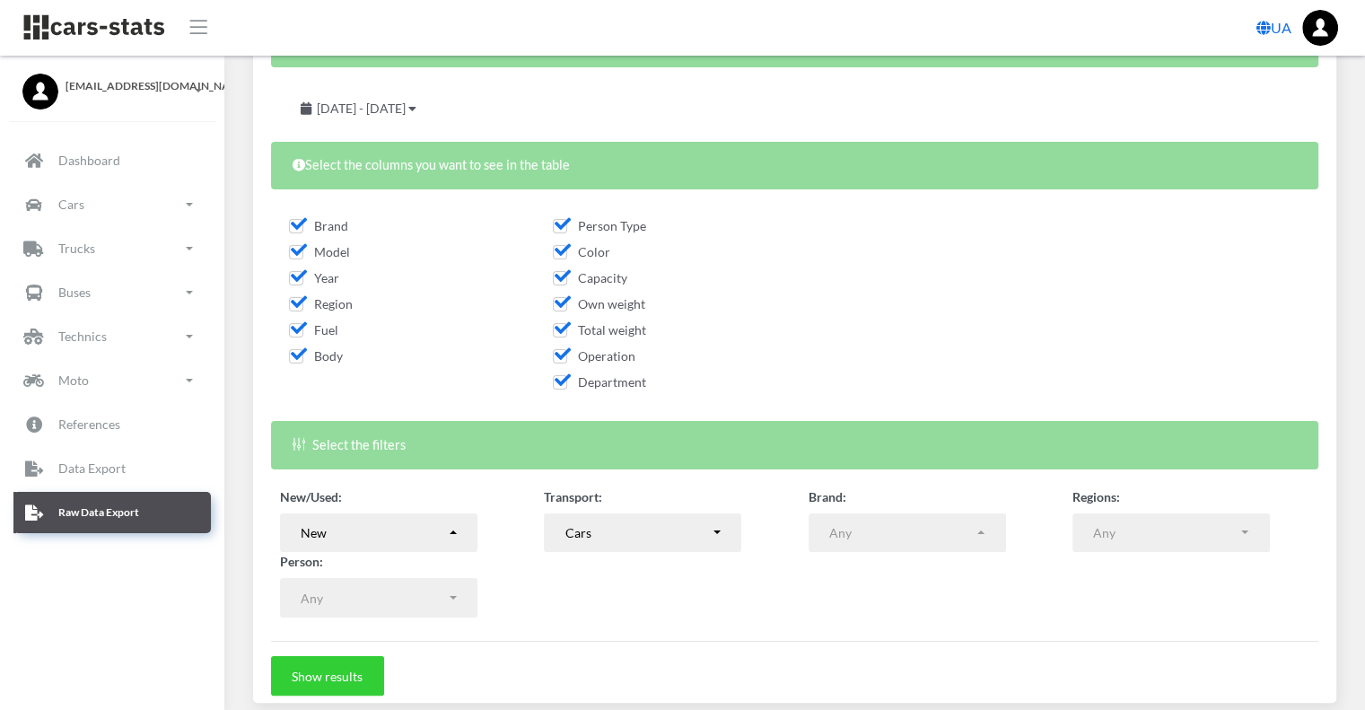
scroll to position [269, 0]
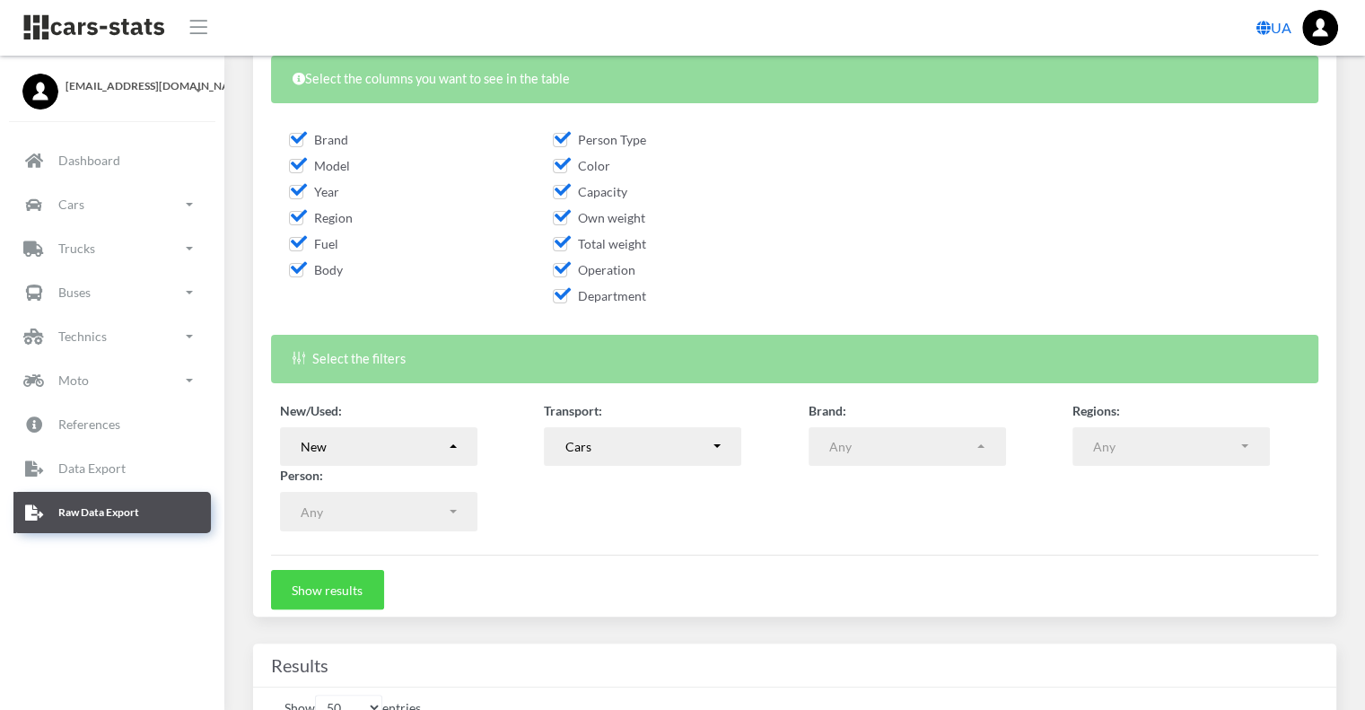
click at [350, 594] on button "Show results" at bounding box center [327, 589] width 113 height 39
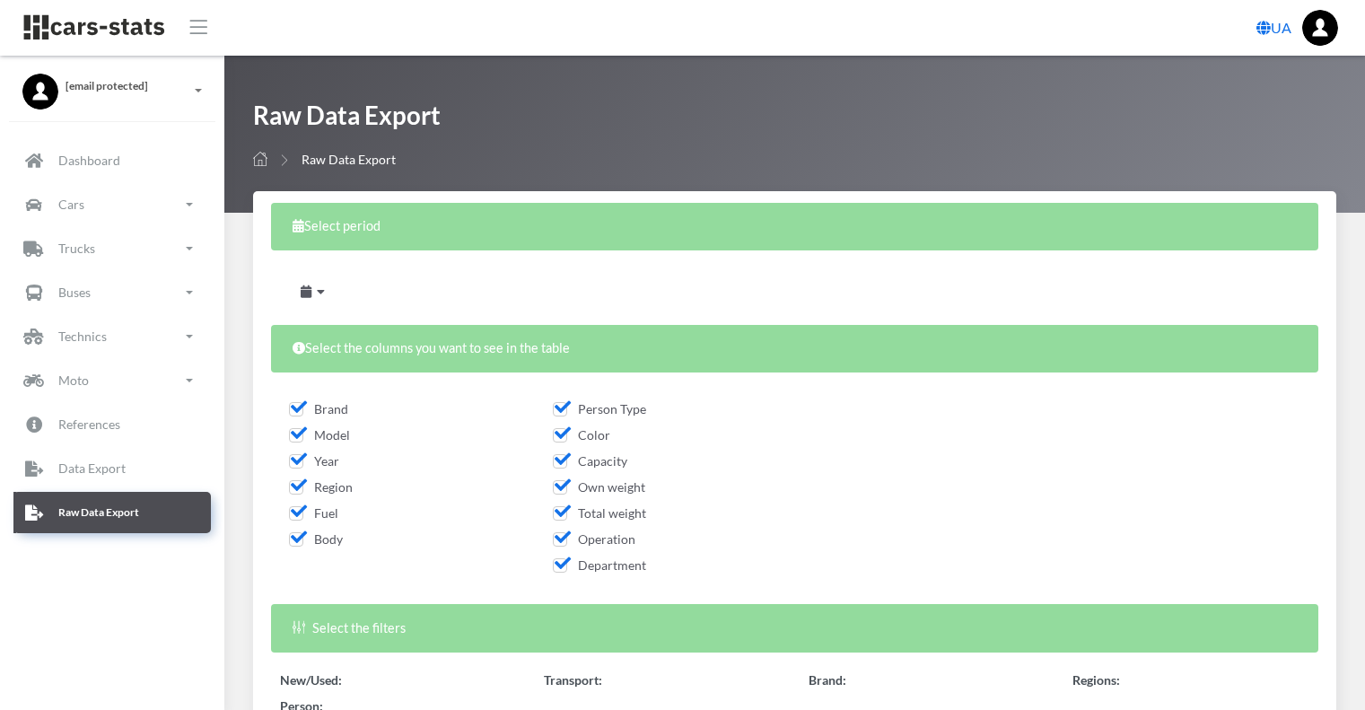
select select
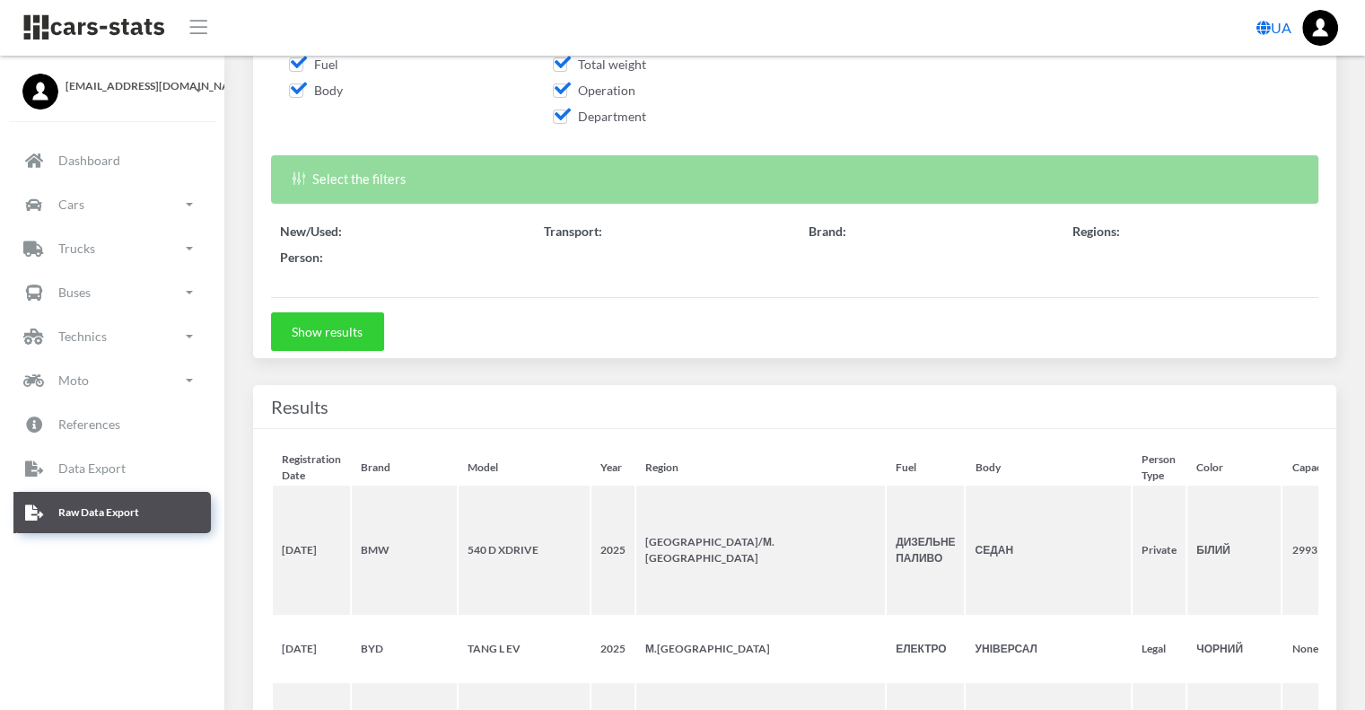
scroll to position [449, 0]
select select
select select "50"
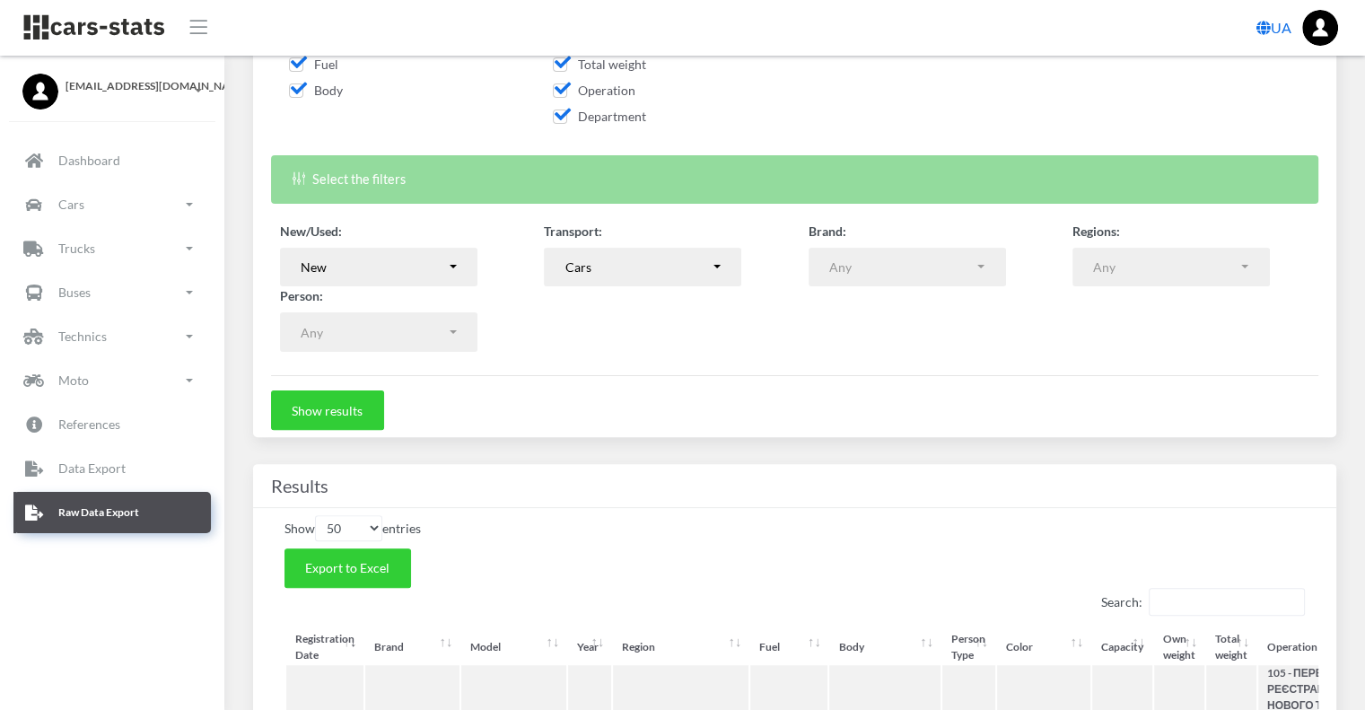
scroll to position [13, 13]
click at [359, 560] on span "Export to Excel" at bounding box center [347, 567] width 84 height 15
click at [434, 267] on div "New" at bounding box center [373, 267] width 145 height 19
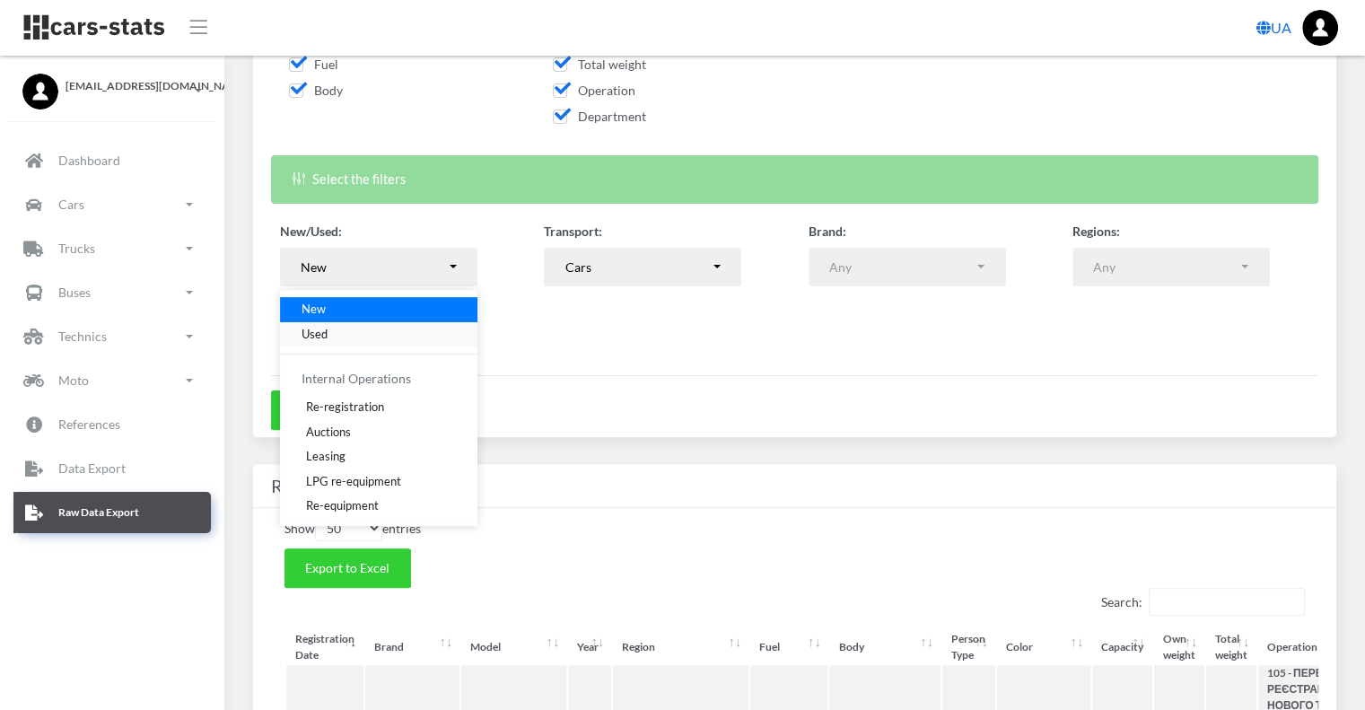
click at [335, 326] on link "Used" at bounding box center [378, 333] width 197 height 25
select select "used-import"
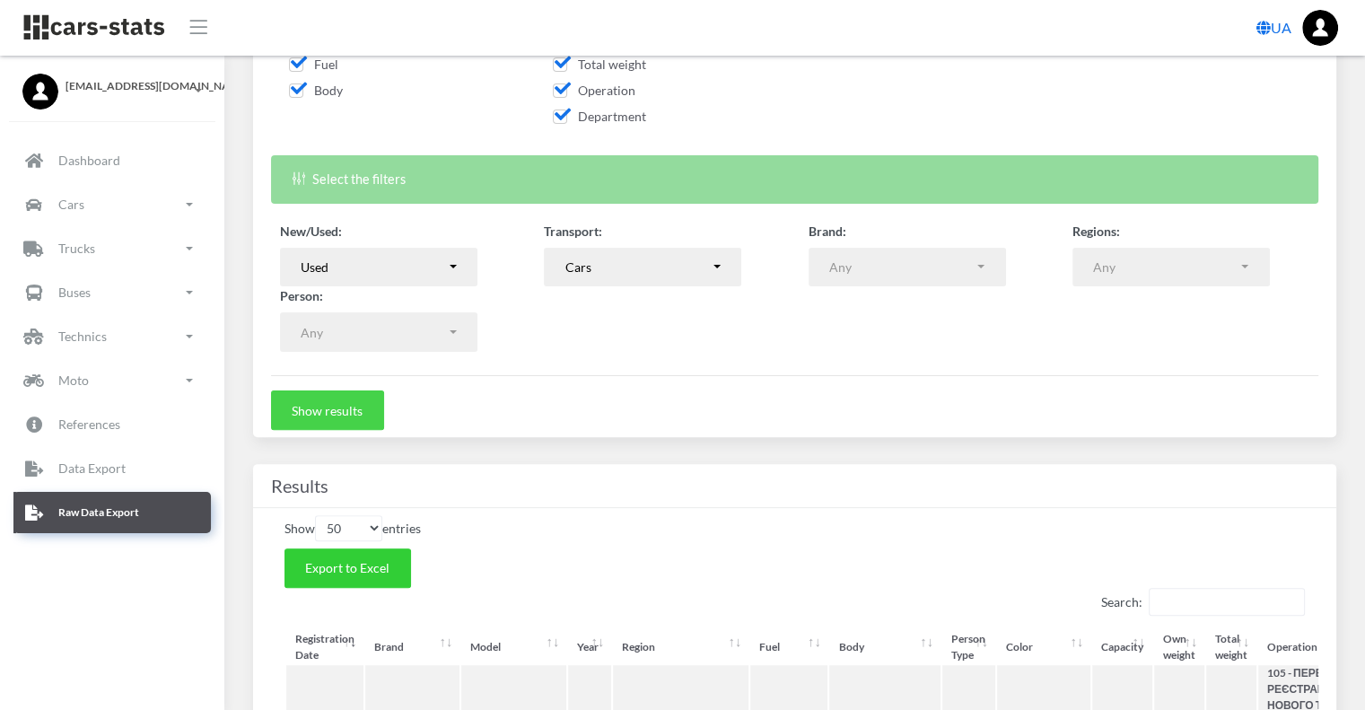
click at [336, 405] on button "Show results" at bounding box center [327, 409] width 113 height 39
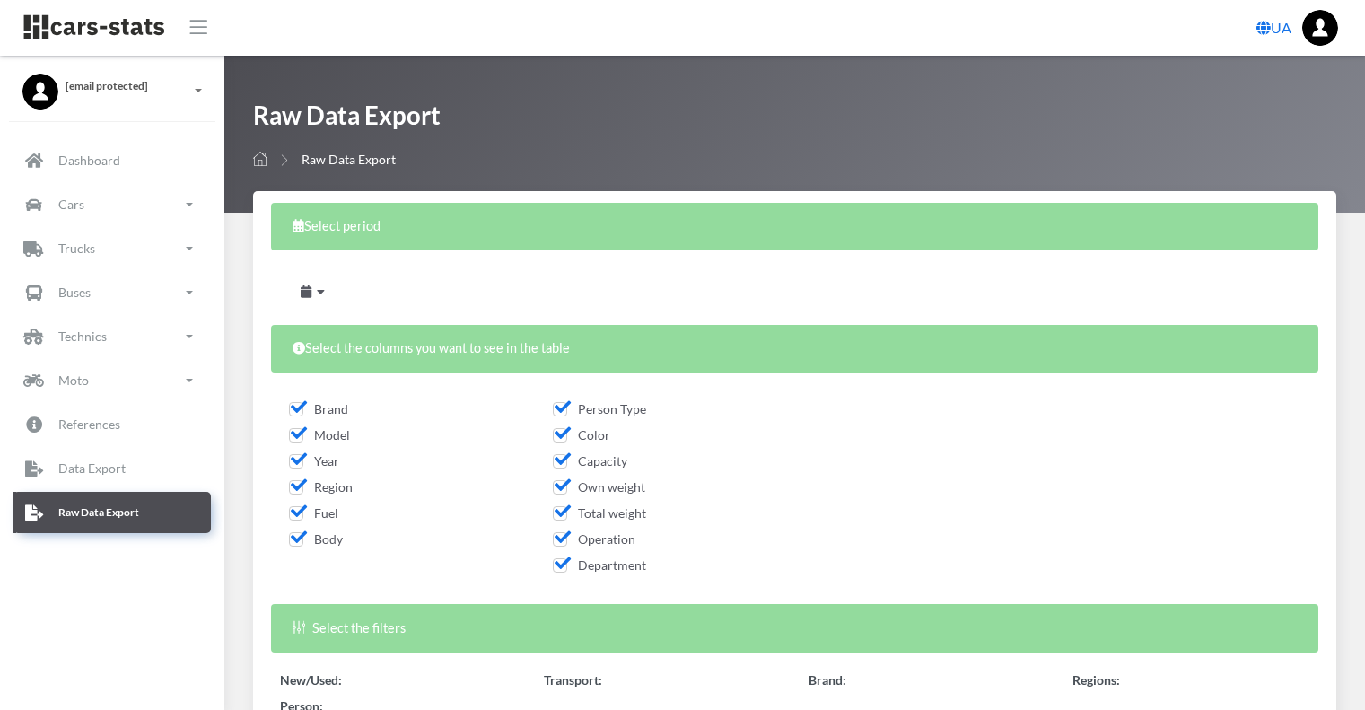
select select
select select "50"
select select
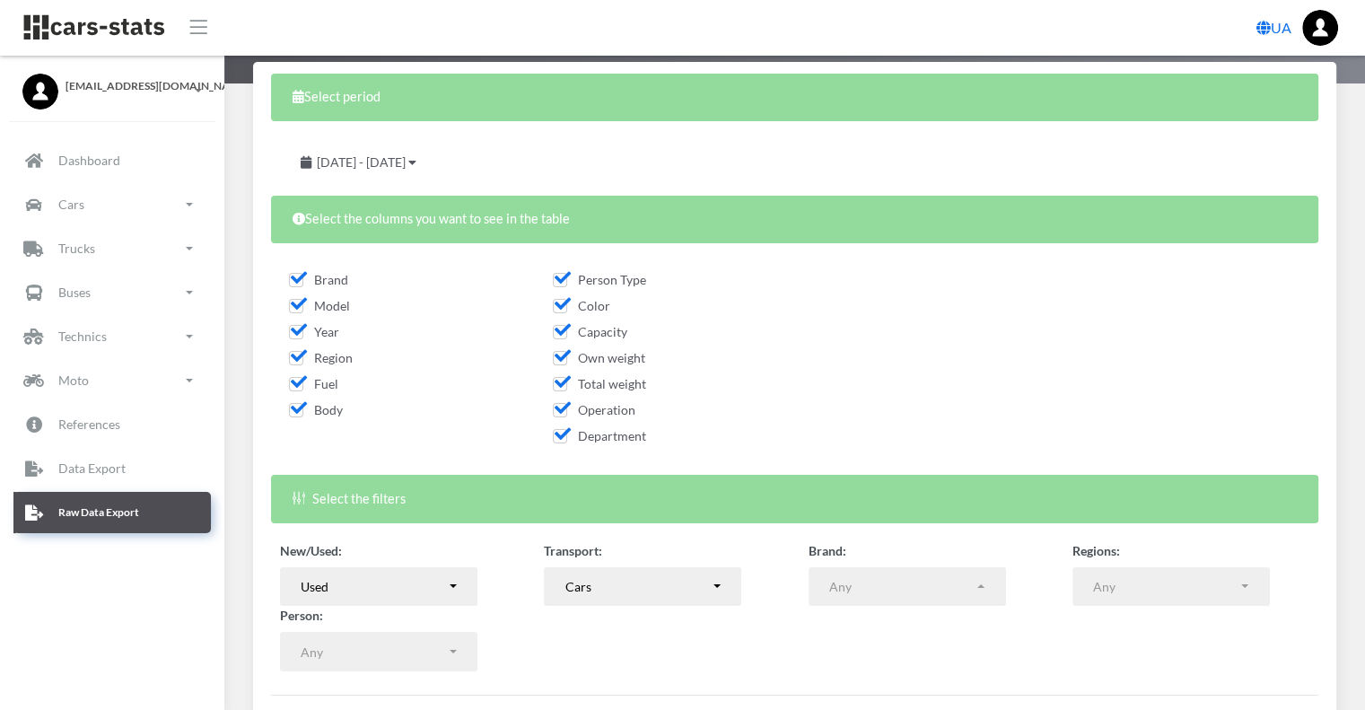
scroll to position [449, 0]
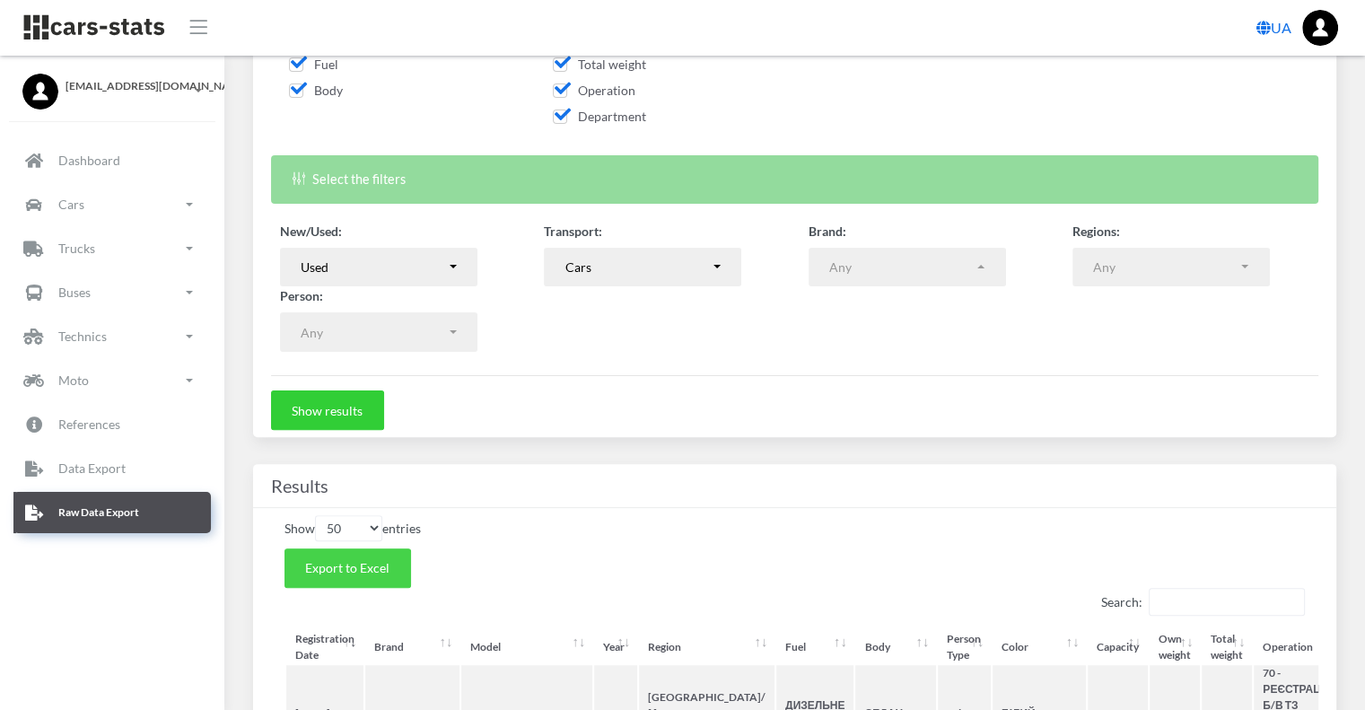
click at [372, 574] on button "Export to Excel" at bounding box center [348, 567] width 127 height 39
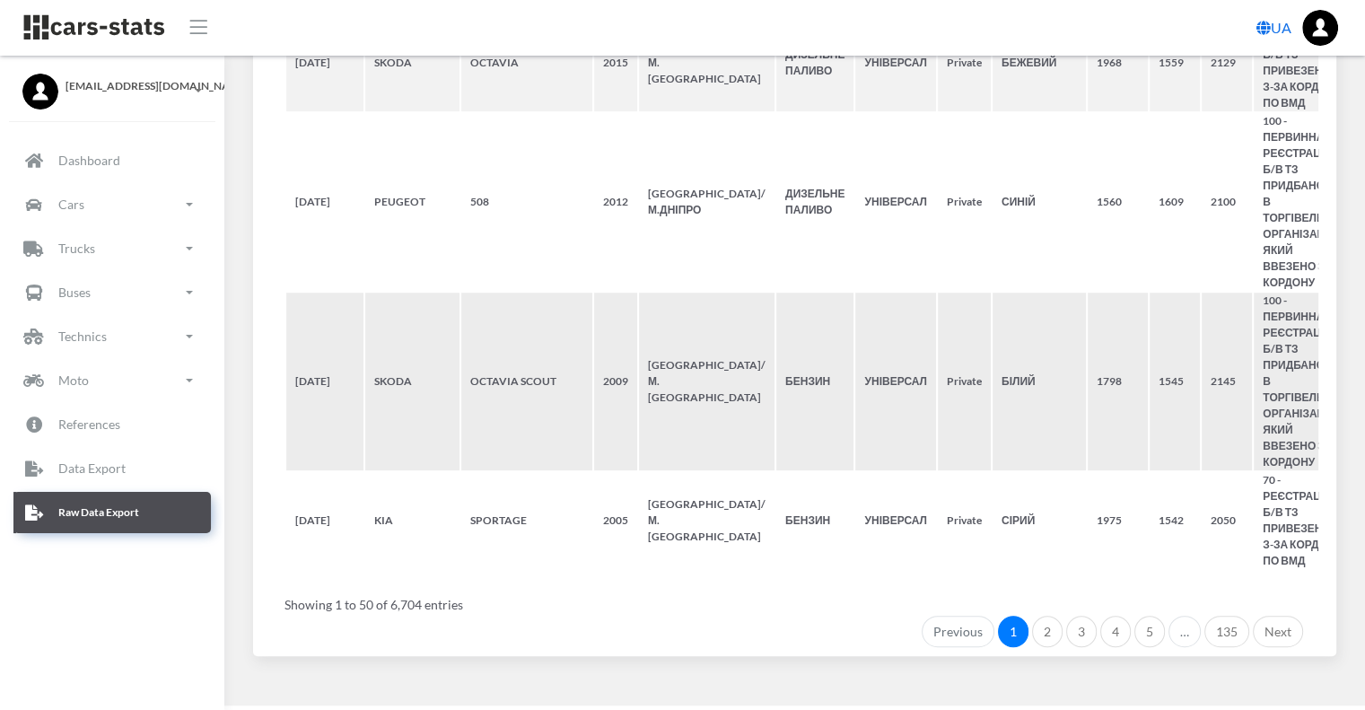
scroll to position [7755, 0]
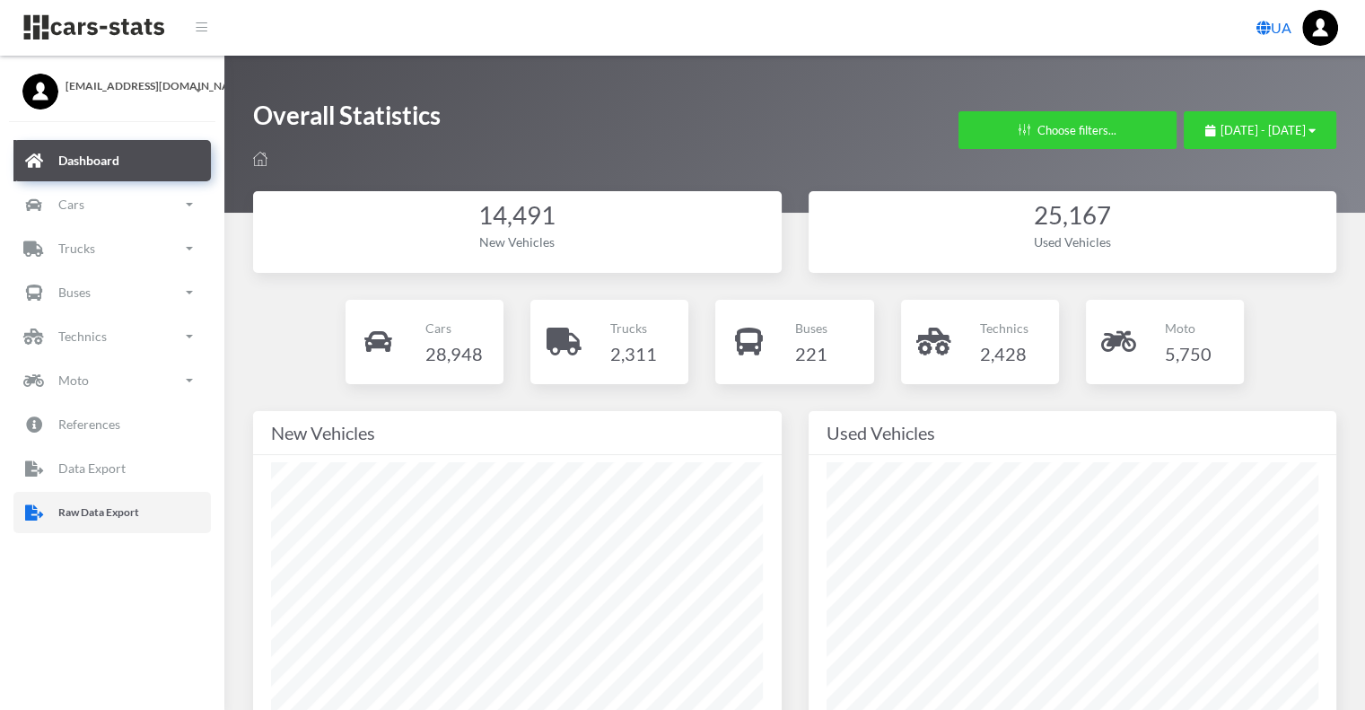
click at [83, 505] on p "Raw Data Export" at bounding box center [98, 513] width 81 height 20
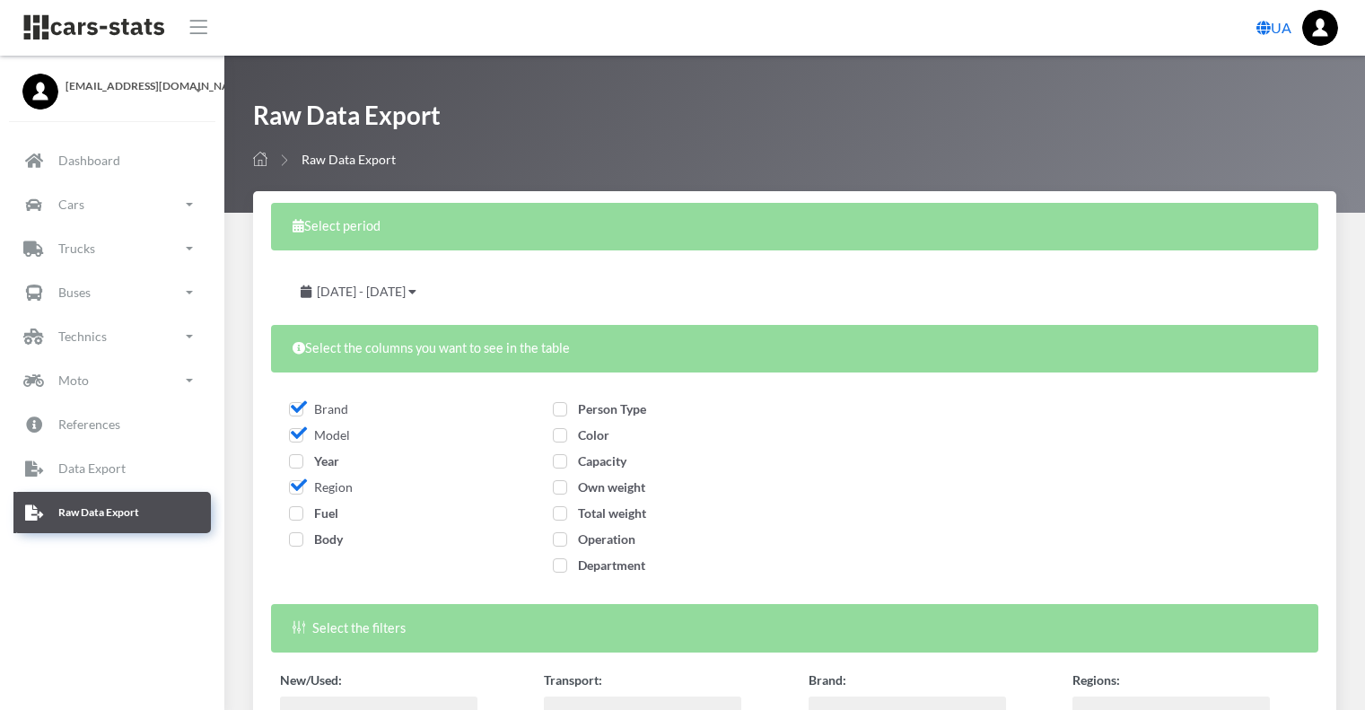
select select
drag, startPoint x: 316, startPoint y: 466, endPoint x: 315, endPoint y: 476, distance: 9.9
click at [316, 466] on span "Year" at bounding box center [314, 460] width 50 height 15
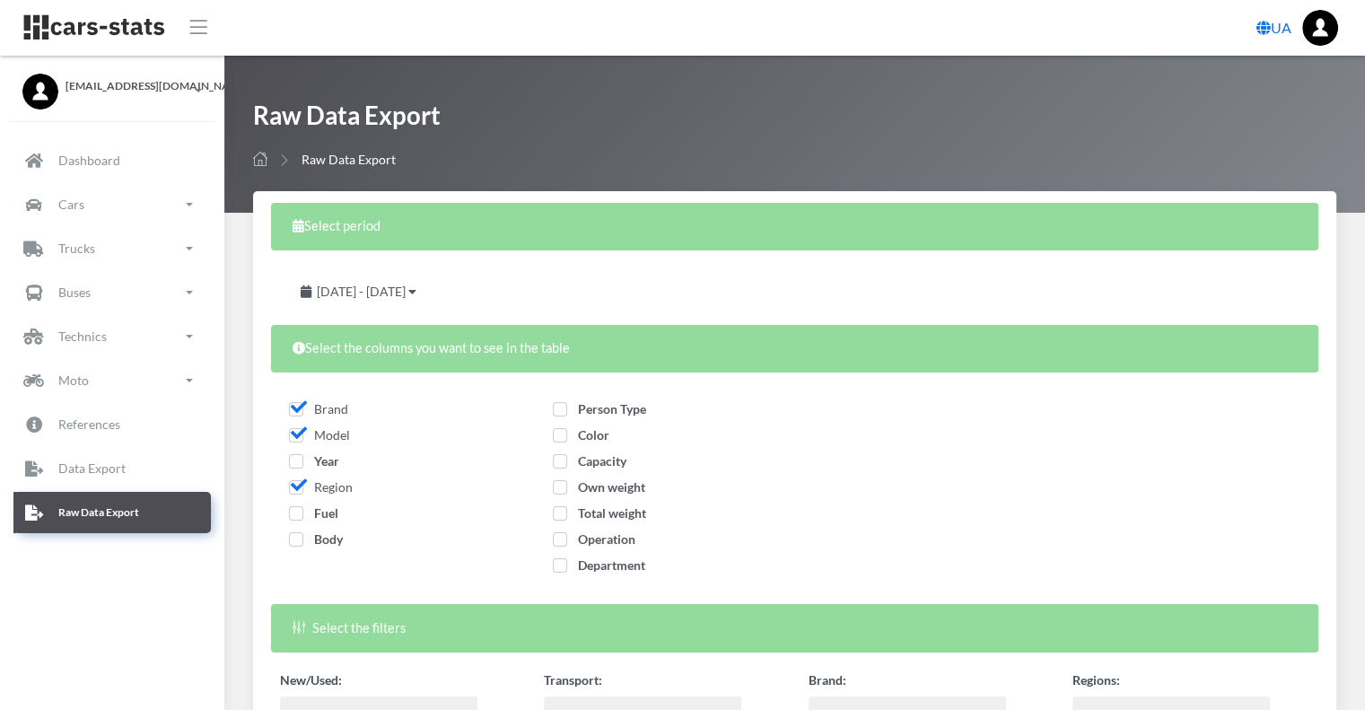
checkbox input "true"
click at [314, 512] on span "Fuel" at bounding box center [313, 512] width 49 height 15
checkbox input "true"
click at [323, 542] on span "Body" at bounding box center [316, 538] width 54 height 15
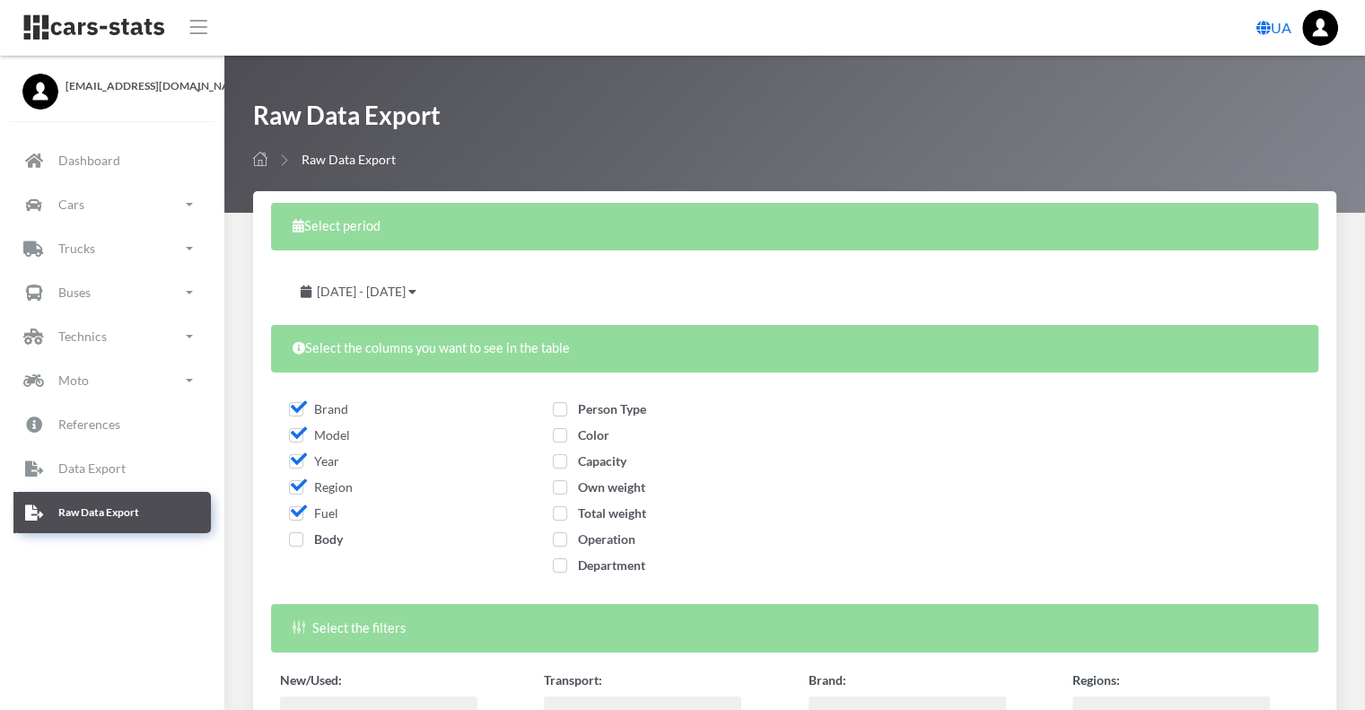
checkbox input "true"
click at [597, 407] on span "Person Type" at bounding box center [599, 408] width 93 height 15
checkbox input "true"
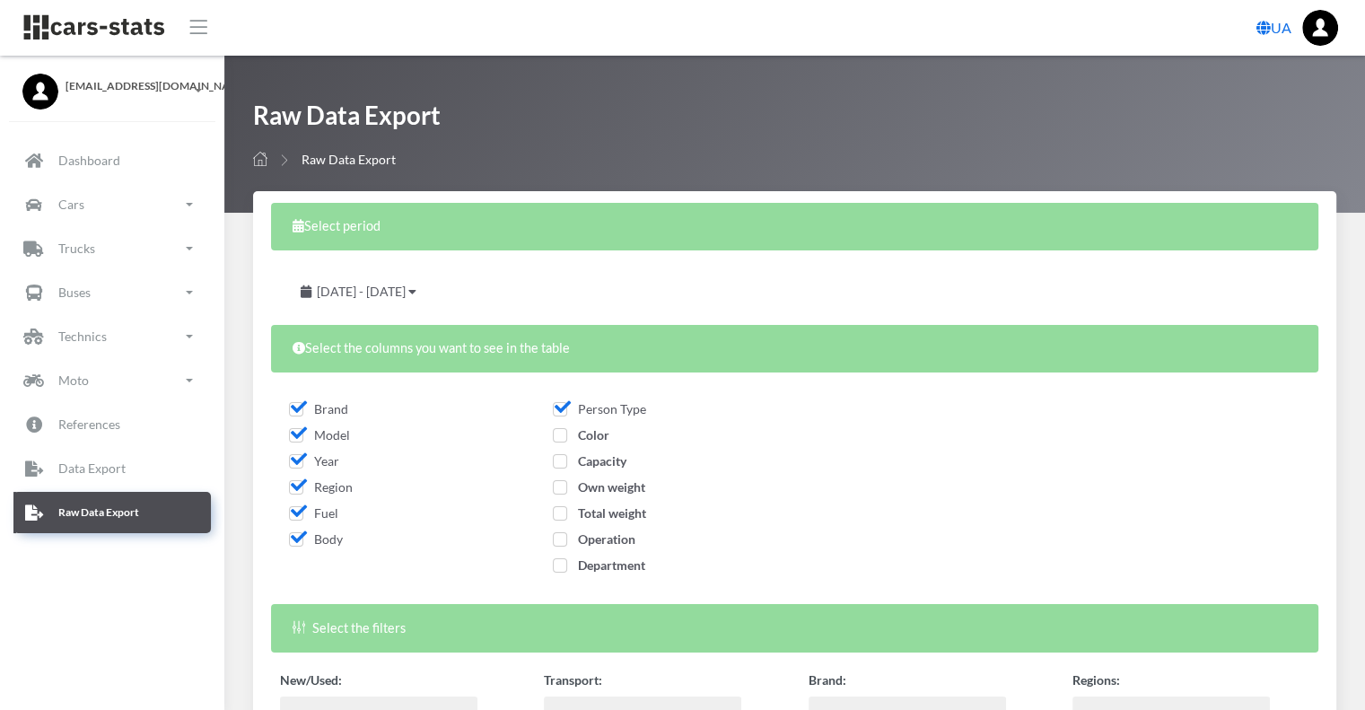
click at [596, 434] on span "Color" at bounding box center [581, 434] width 57 height 15
checkbox input "true"
click at [595, 458] on span "Capacity" at bounding box center [590, 460] width 74 height 15
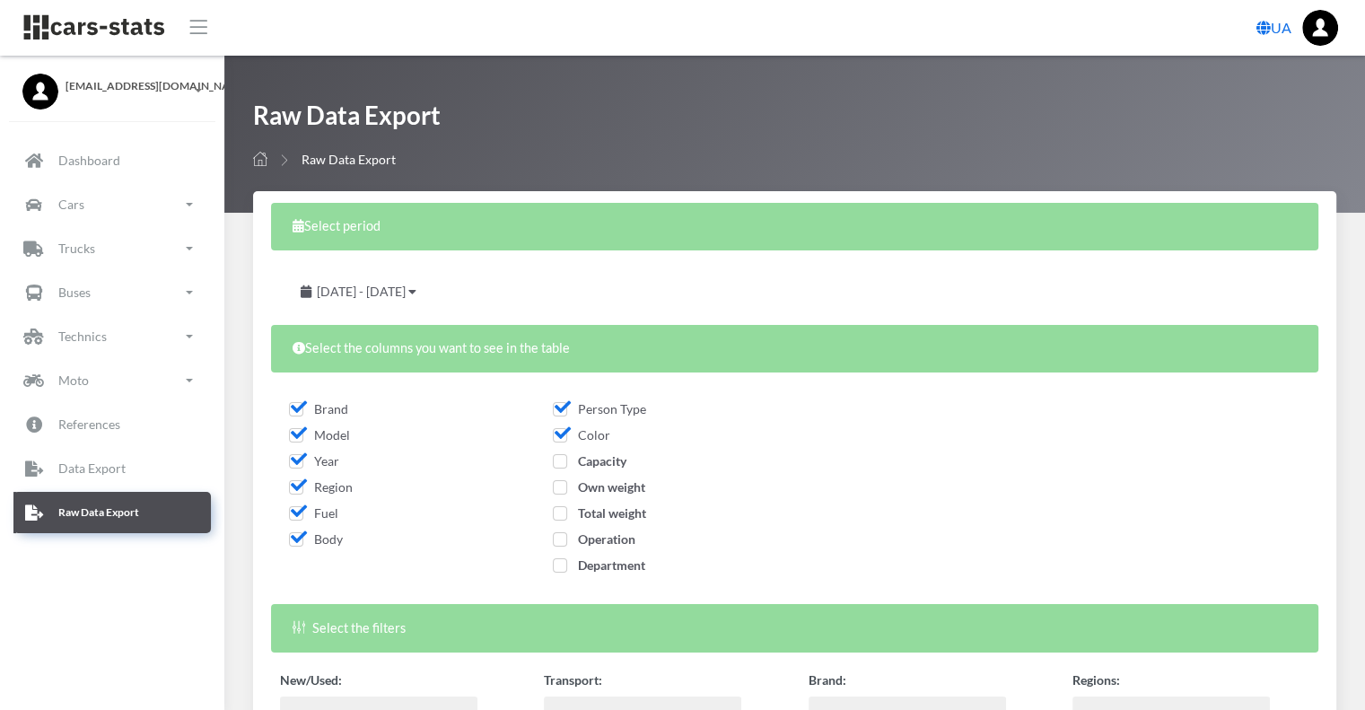
checkbox input "true"
click at [595, 485] on span "Own weight" at bounding box center [599, 486] width 92 height 15
checkbox input "true"
click at [606, 521] on label "Total weight" at bounding box center [599, 513] width 93 height 19
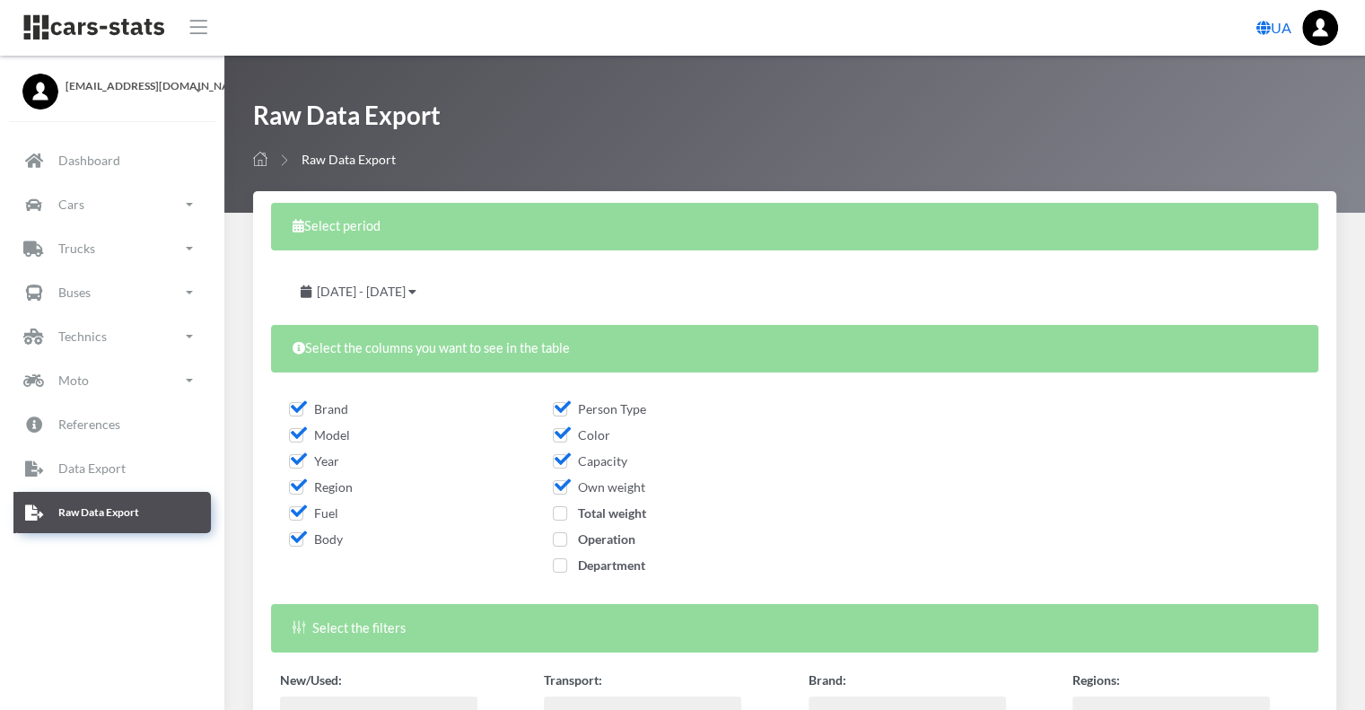
checkbox input "true"
click at [606, 537] on span "Operation" at bounding box center [594, 538] width 83 height 15
checkbox input "true"
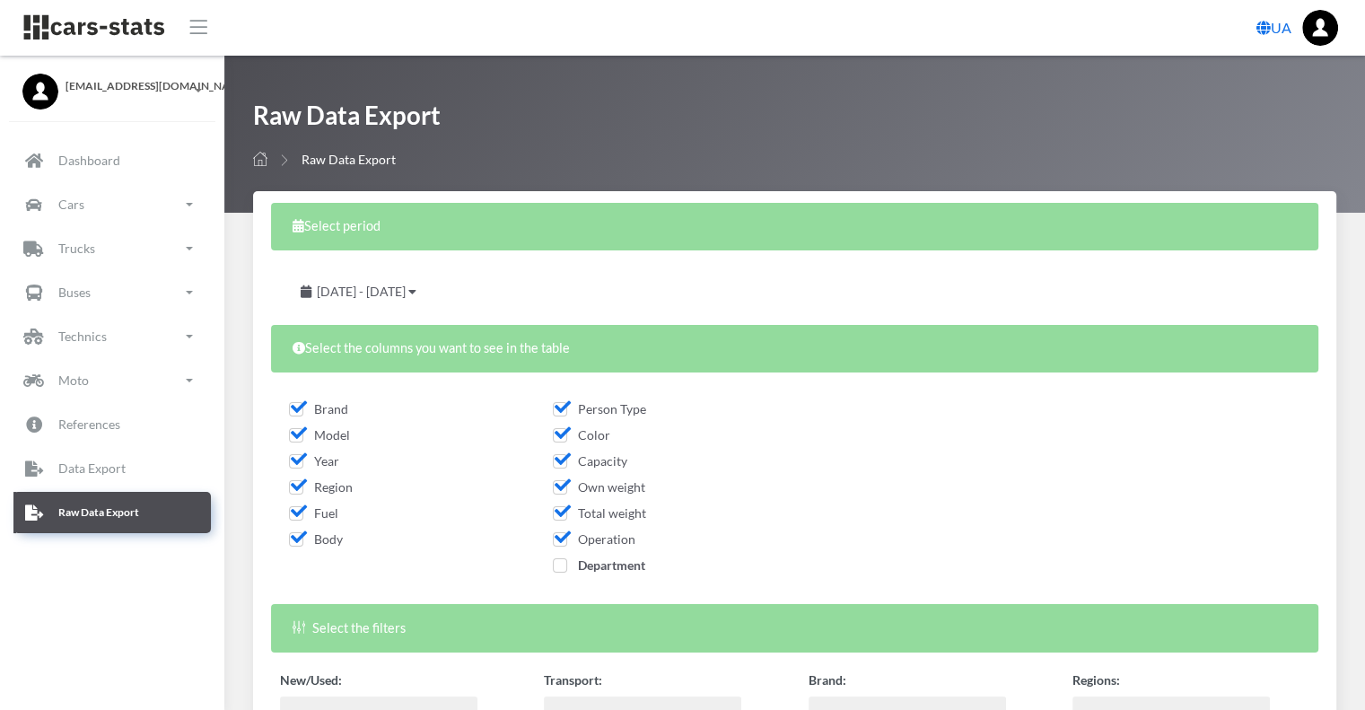
click at [615, 563] on span "Department" at bounding box center [599, 564] width 92 height 15
checkbox input "true"
click at [406, 298] on span "July 28, 2025 - August 27, 2025" at bounding box center [361, 291] width 89 height 15
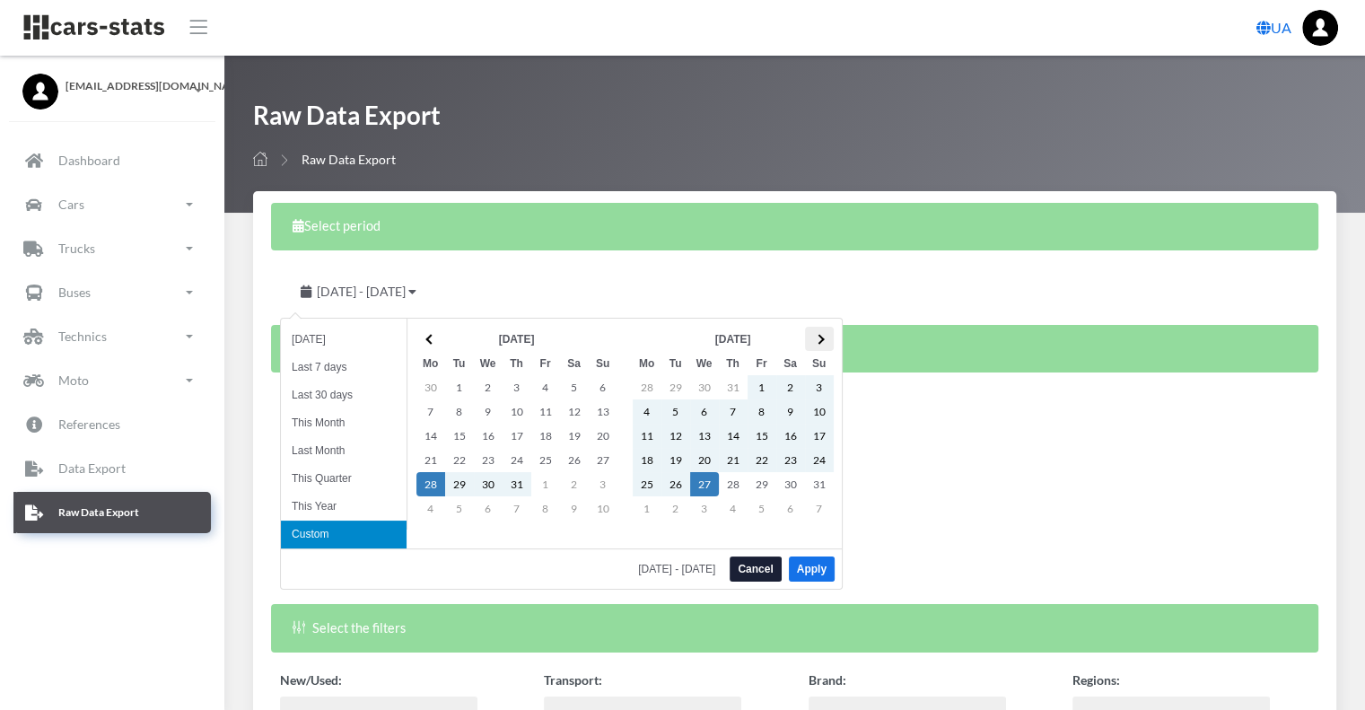
click at [819, 340] on span at bounding box center [819, 339] width 10 height 10
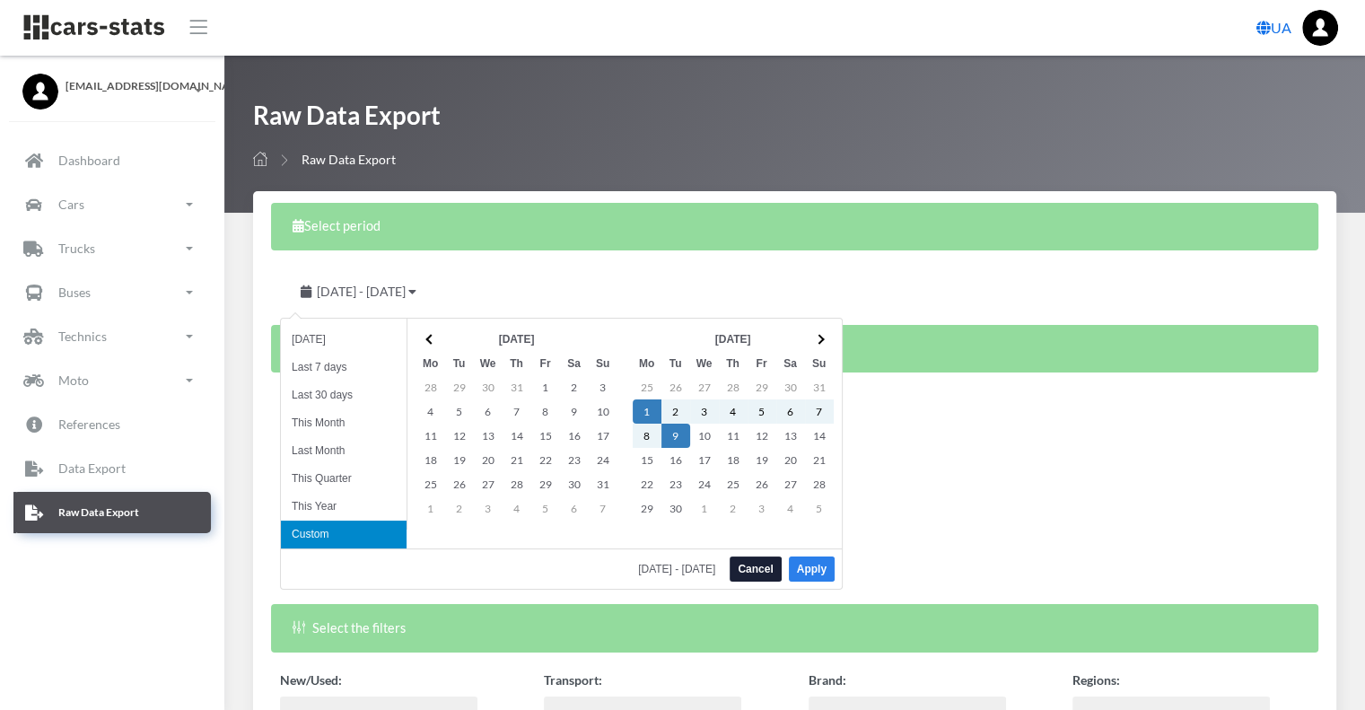
click at [800, 566] on button "Apply" at bounding box center [812, 568] width 46 height 25
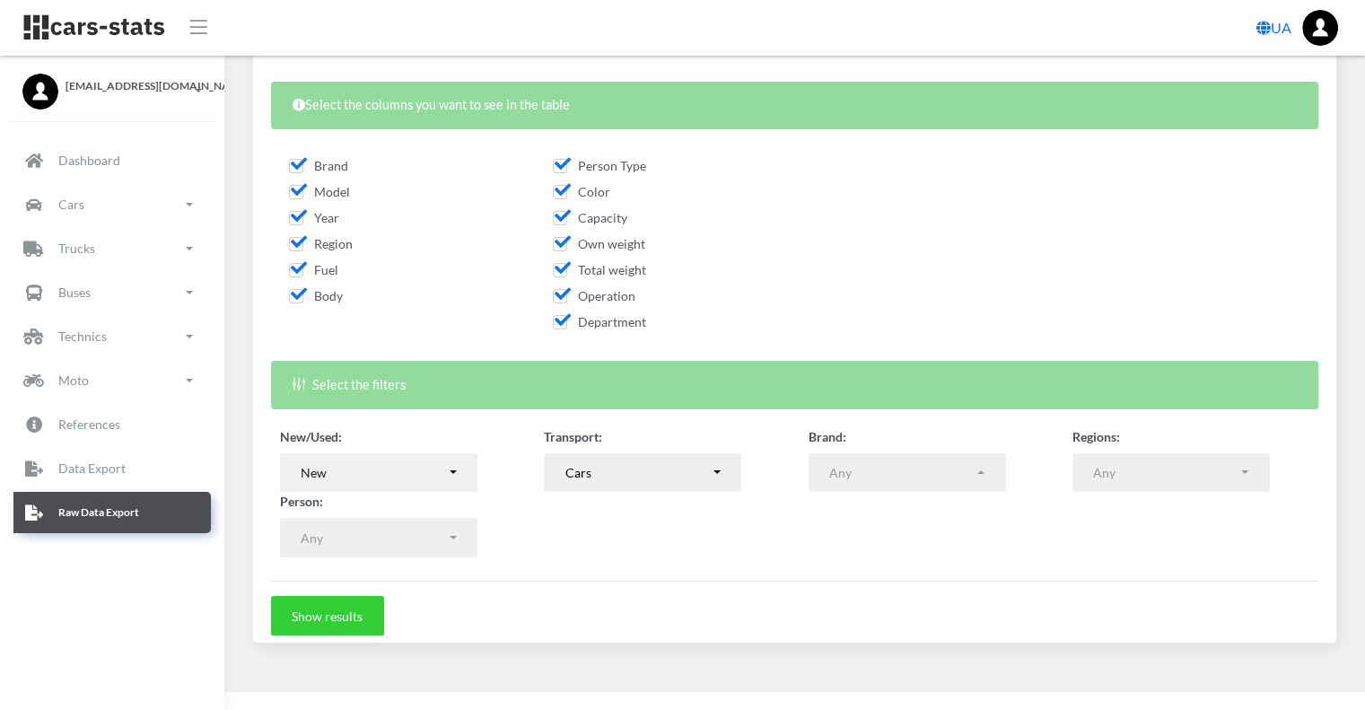
scroll to position [250, 0]
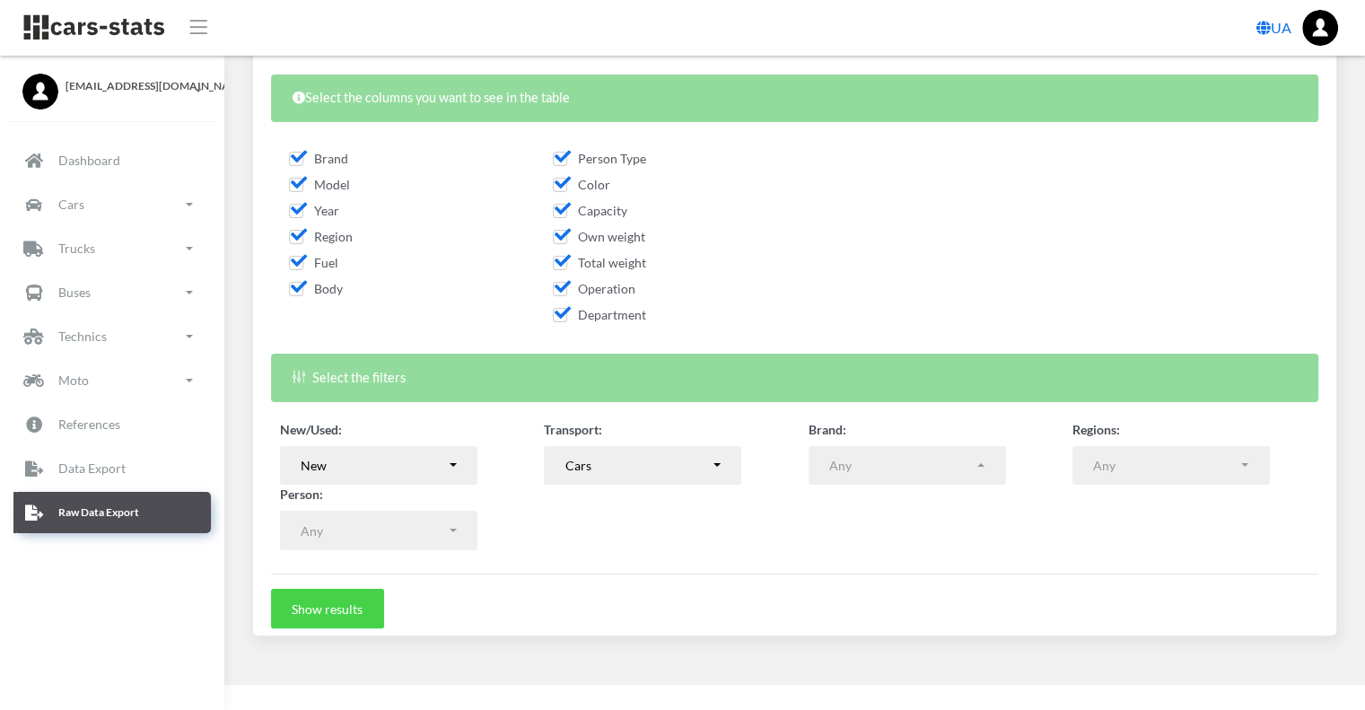
click at [337, 609] on button "Show results" at bounding box center [327, 608] width 113 height 39
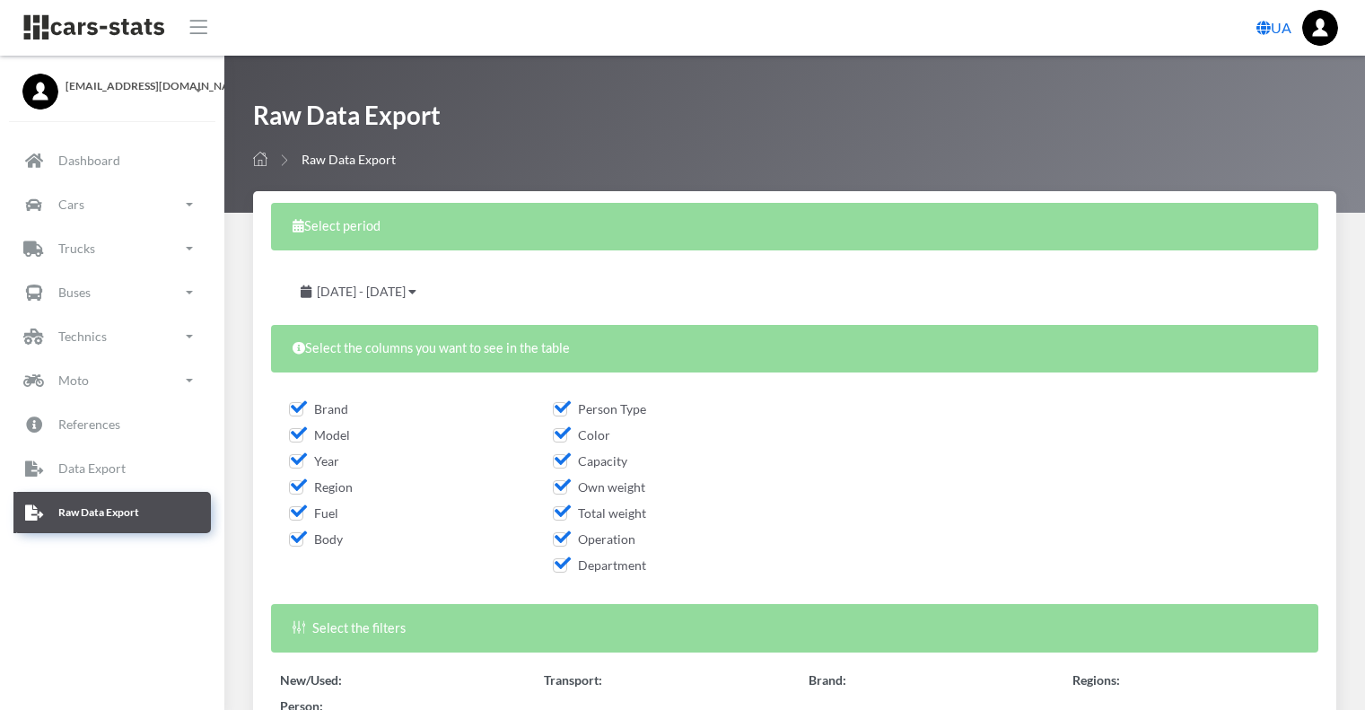
select select
select select "50"
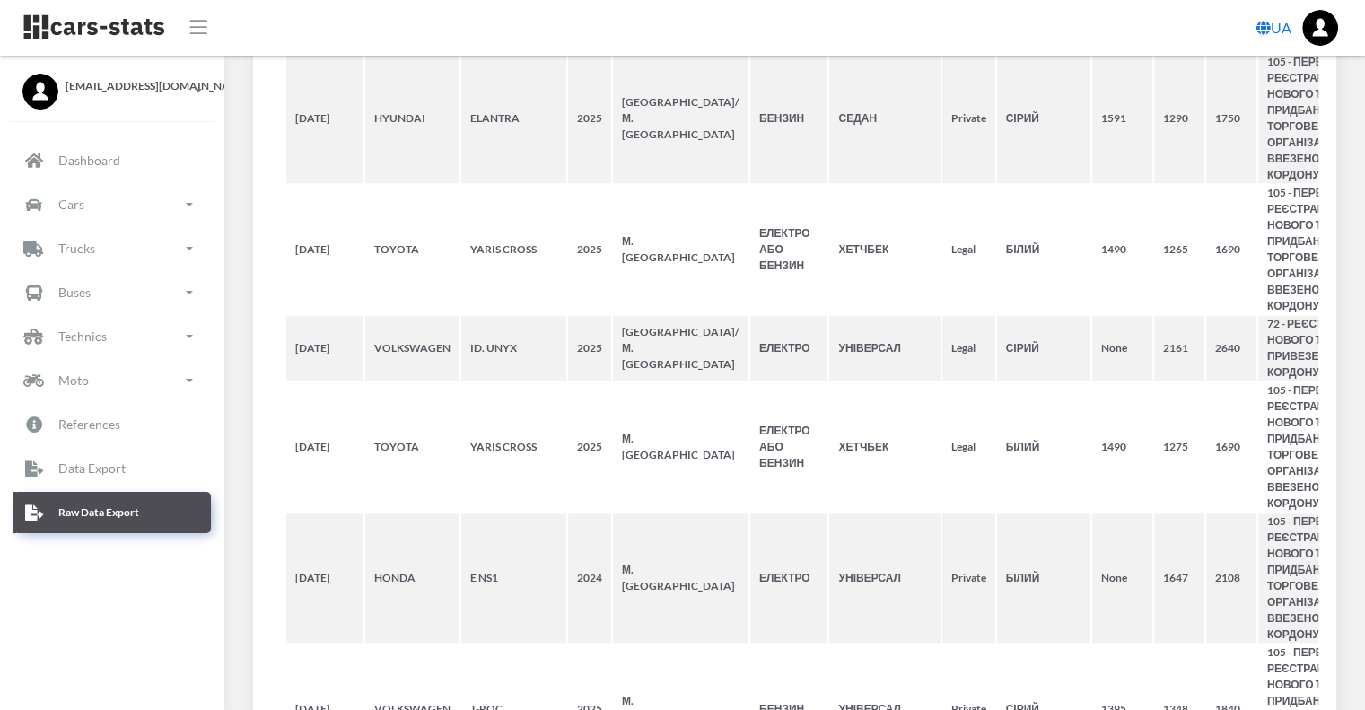
select select
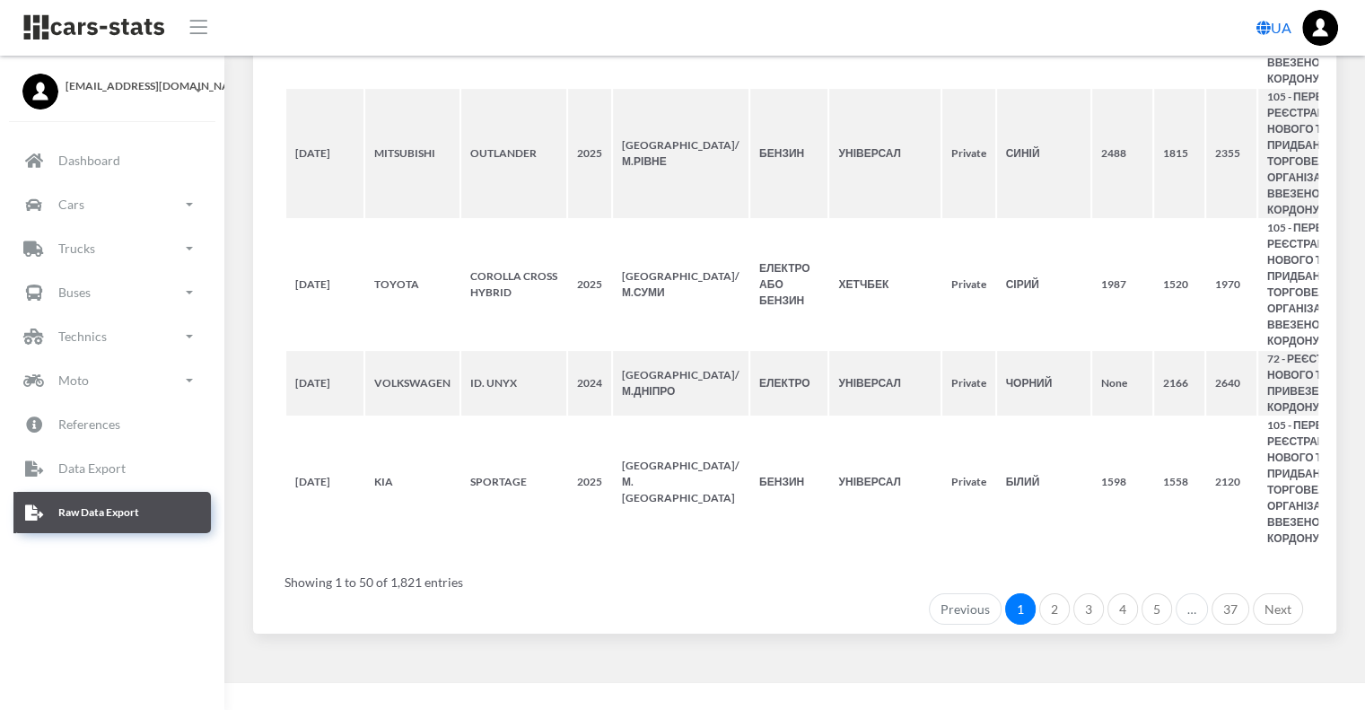
scroll to position [8352, 0]
